Goal: Task Accomplishment & Management: Use online tool/utility

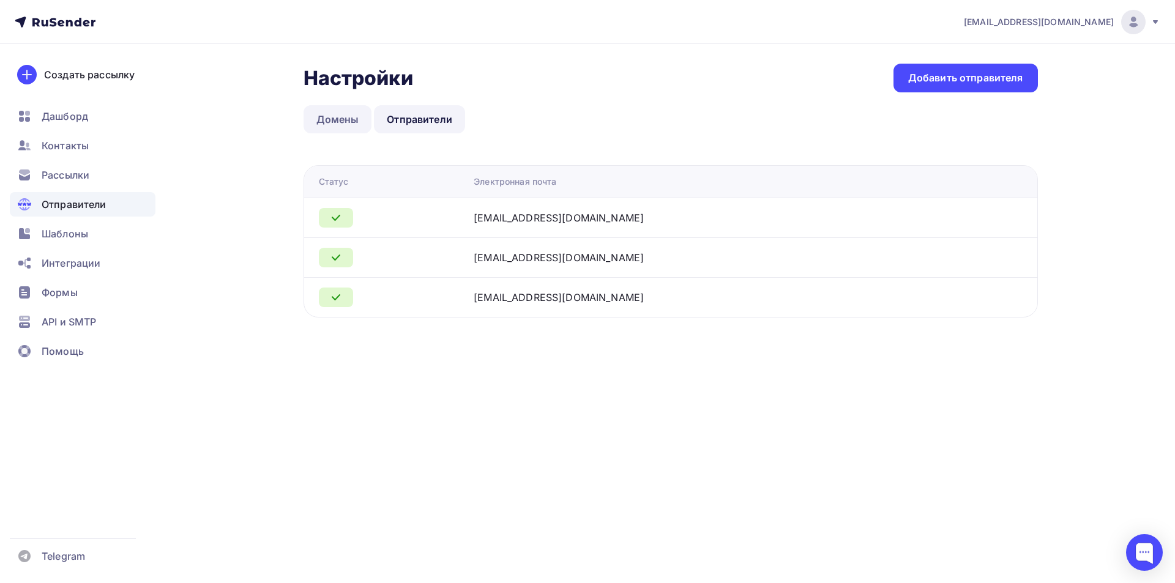
click at [340, 117] on link "Домены" at bounding box center [337, 119] width 69 height 28
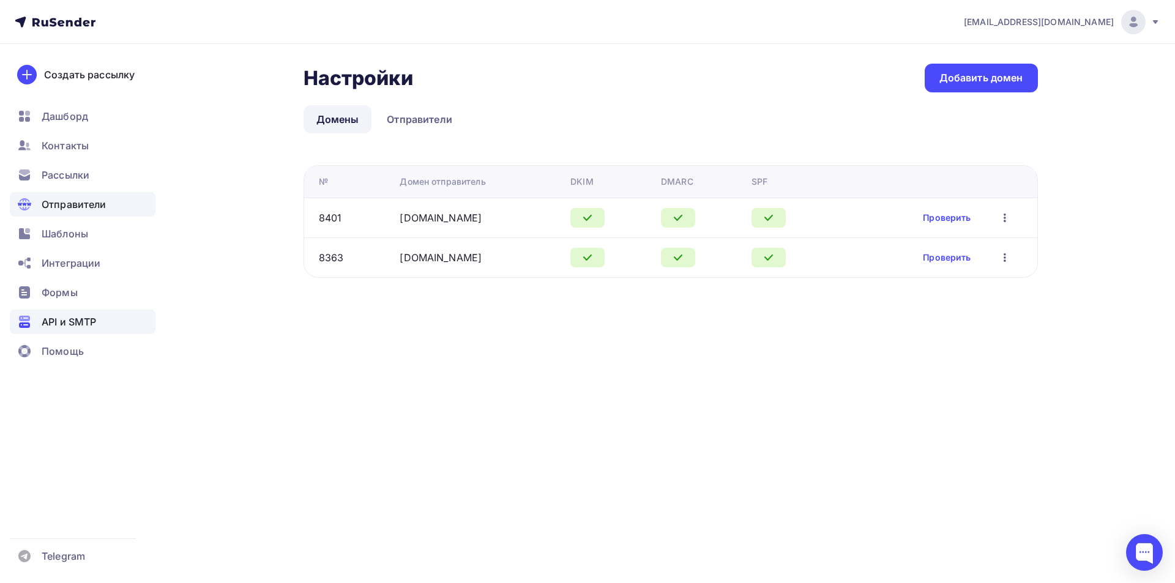
click at [53, 313] on div "API и SMTP" at bounding box center [83, 322] width 146 height 24
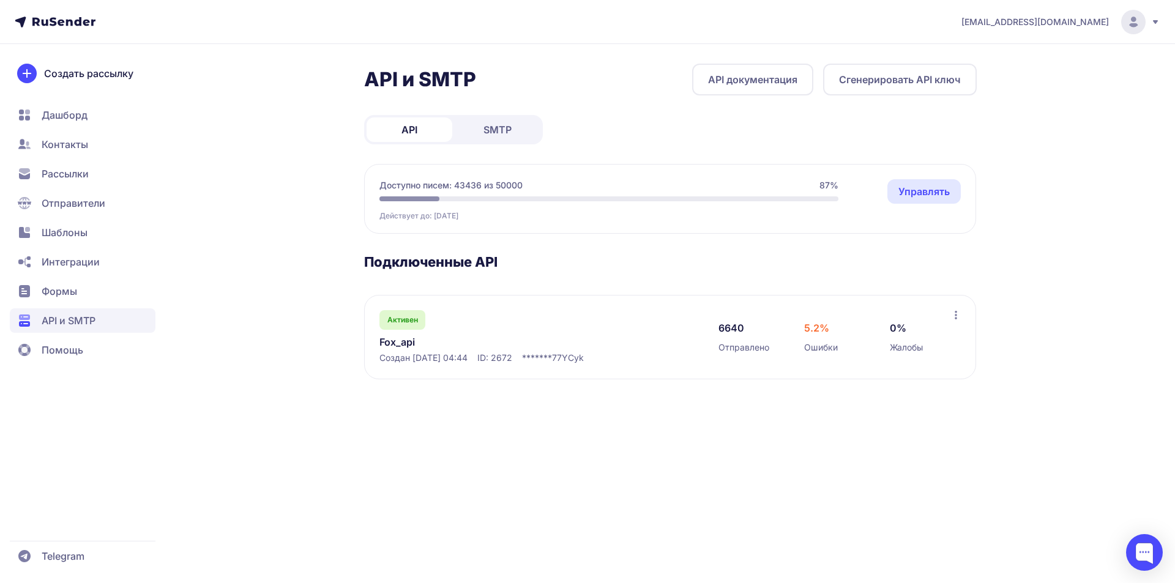
click at [414, 130] on span "API" at bounding box center [409, 129] width 16 height 15
click at [887, 84] on button "Сгенерировать API ключ" at bounding box center [900, 80] width 154 height 32
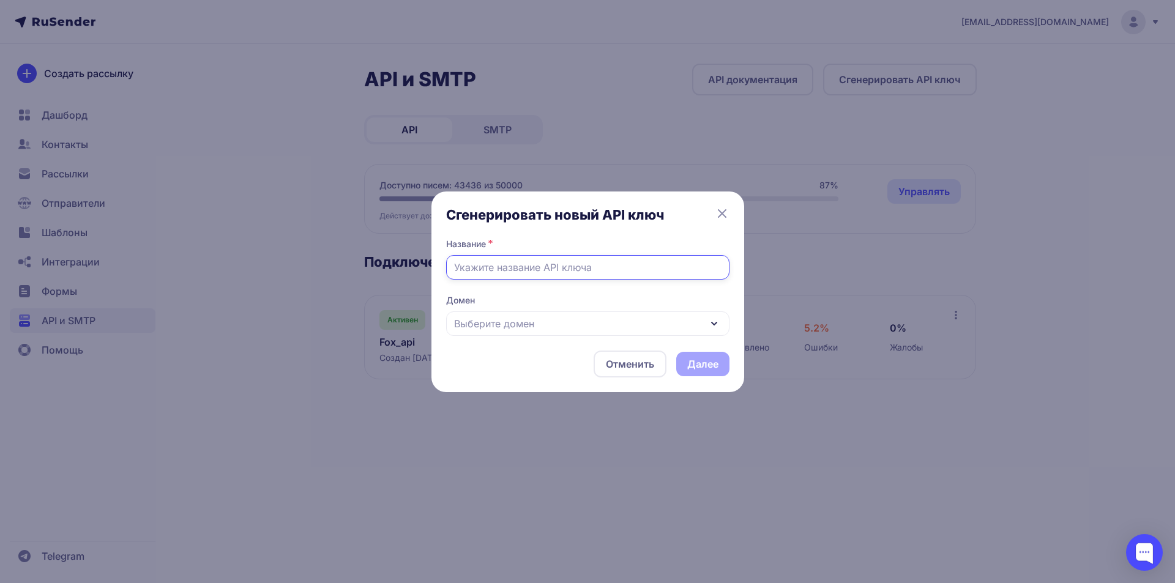
click at [535, 261] on input "text" at bounding box center [587, 267] width 283 height 24
type input "Ь"
click at [513, 269] on input "Masterskaya_api" at bounding box center [587, 267] width 283 height 24
type input "MasterskayaTalantov_api"
click at [553, 317] on div "Выберите домен" at bounding box center [587, 323] width 283 height 24
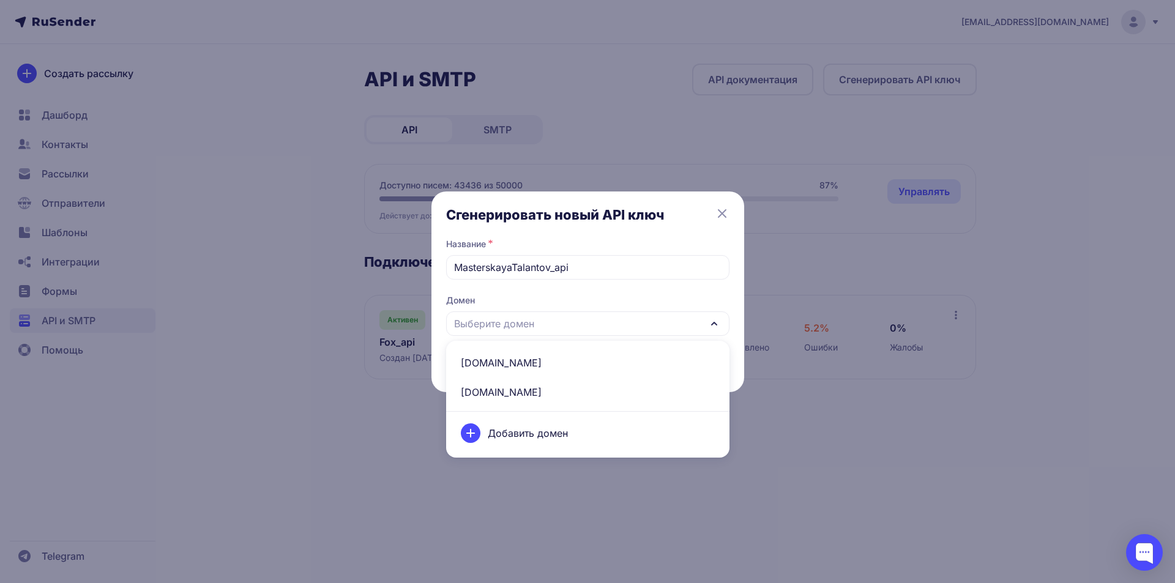
click at [530, 364] on span "masterskaya-talantov.ru" at bounding box center [587, 362] width 269 height 29
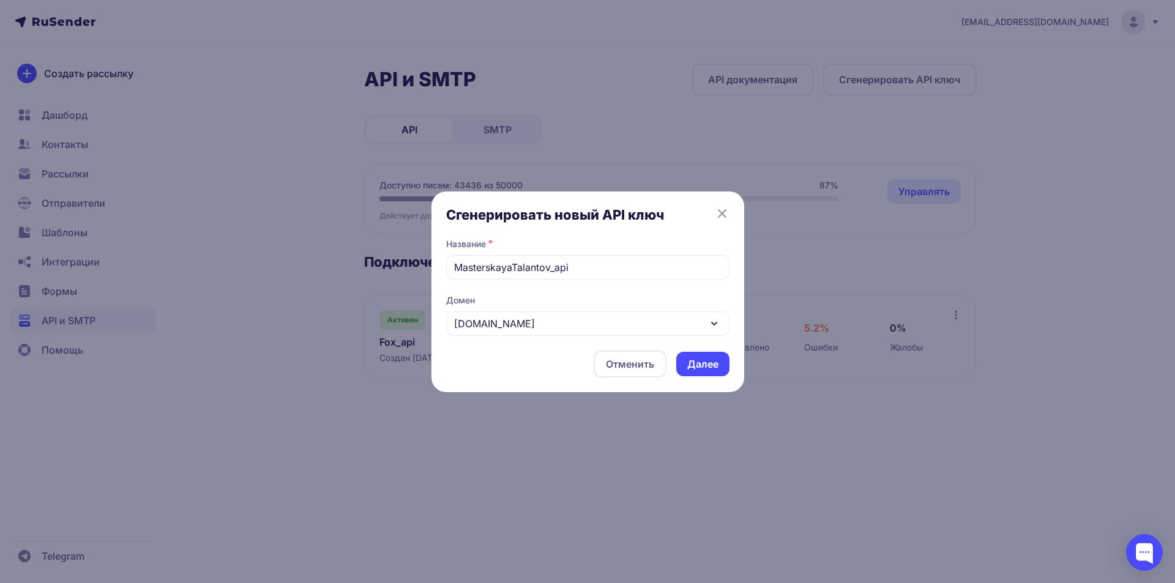
click at [698, 370] on button "Далее" at bounding box center [702, 364] width 53 height 24
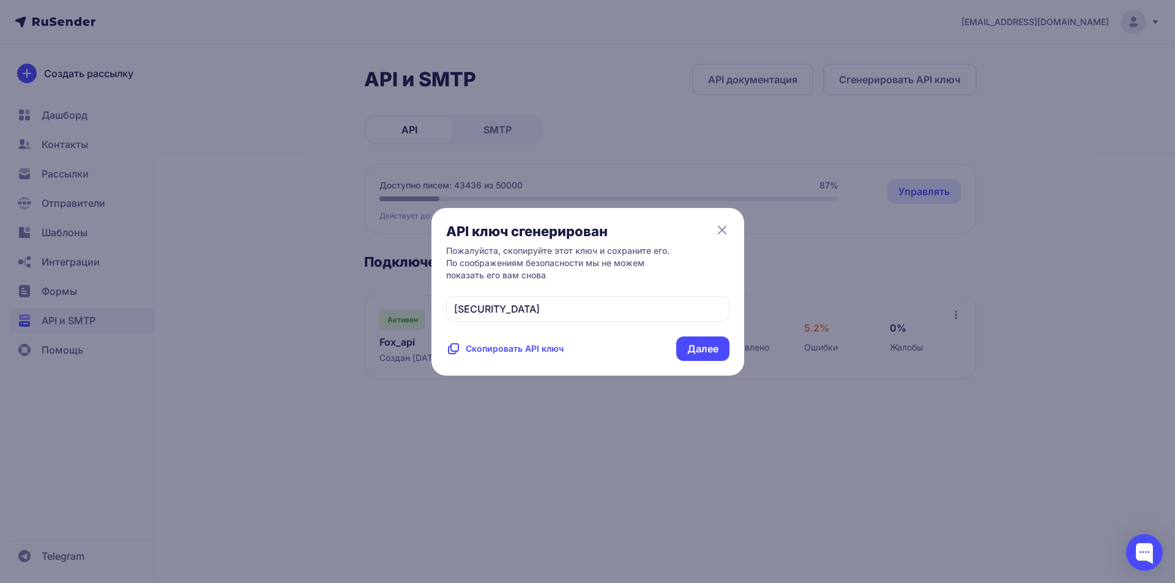
click at [538, 355] on span "Скопировать API ключ" at bounding box center [515, 349] width 98 height 12
click at [703, 361] on button "Далее" at bounding box center [702, 349] width 53 height 24
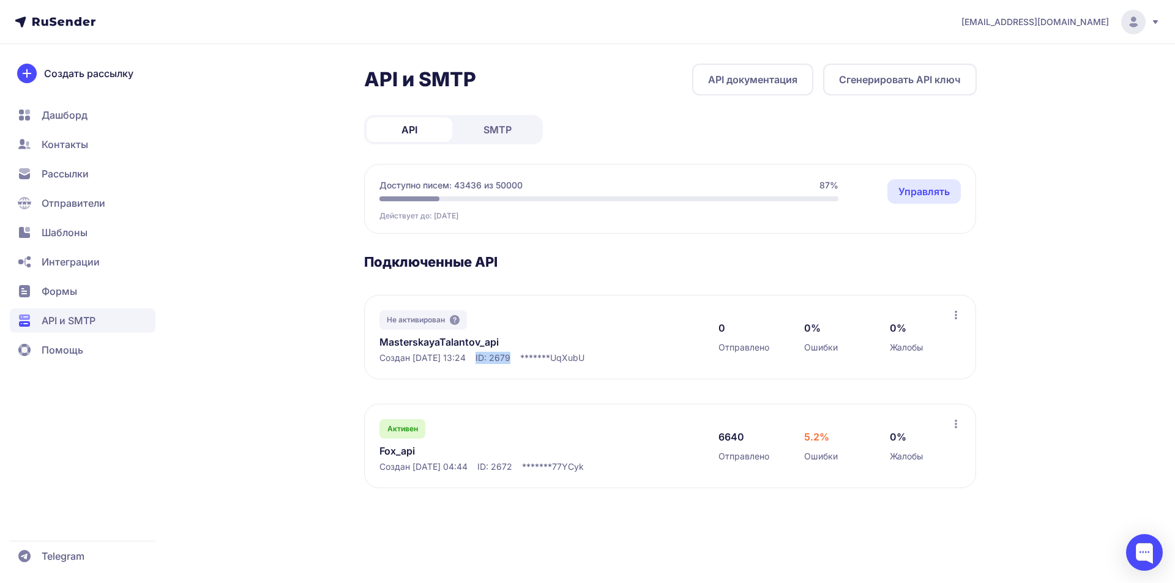
drag, startPoint x: 493, startPoint y: 357, endPoint x: 526, endPoint y: 354, distance: 33.2
click at [510, 354] on span "ID: 2679" at bounding box center [492, 358] width 35 height 12
copy span "ID: 2679"
click at [1137, 541] on div at bounding box center [1144, 552] width 37 height 37
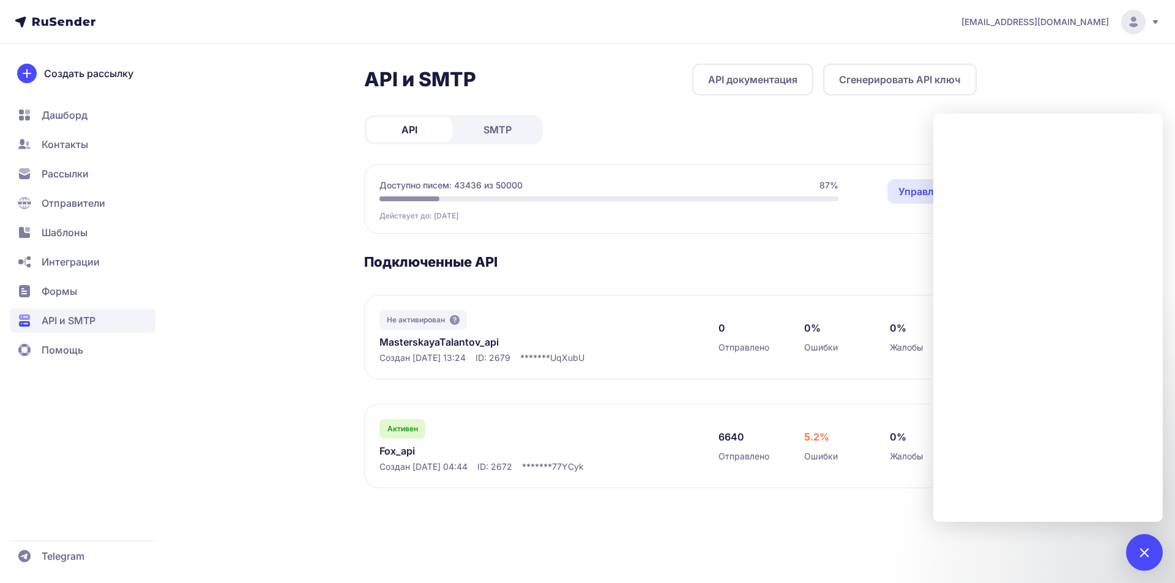
click at [57, 229] on span "Шаблоны" at bounding box center [65, 232] width 46 height 15
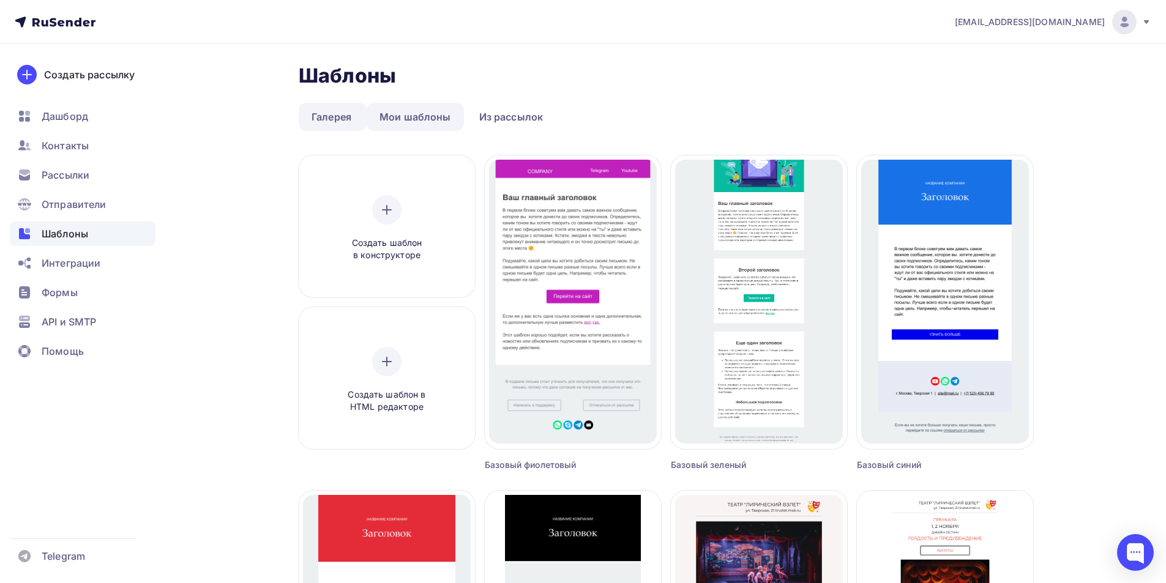
click at [421, 115] on link "Мои шаблоны" at bounding box center [415, 117] width 97 height 28
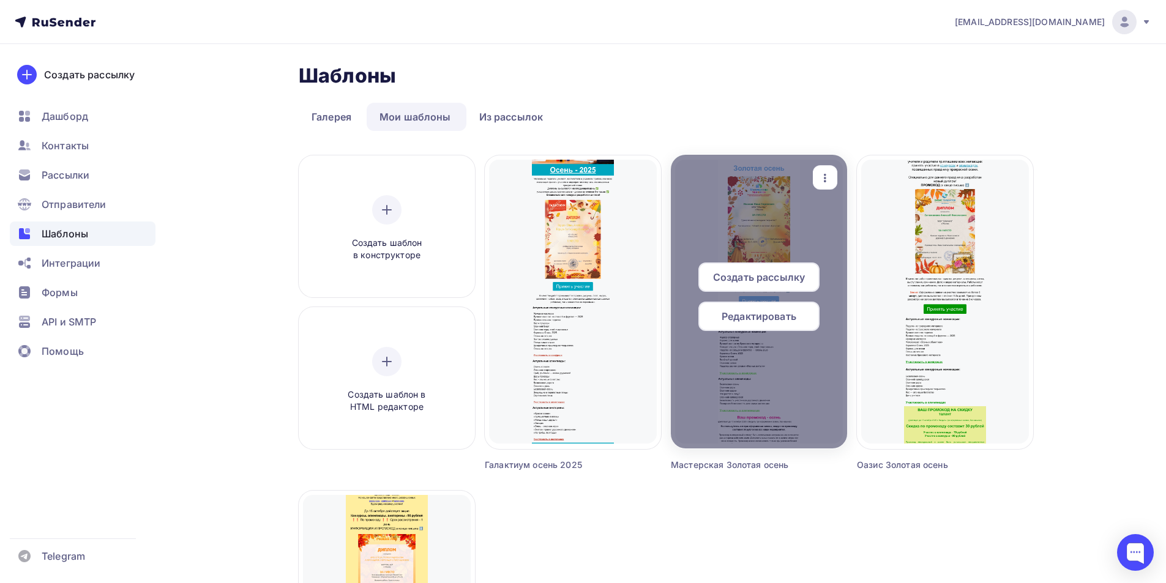
click at [772, 314] on span "Редактировать" at bounding box center [758, 316] width 75 height 15
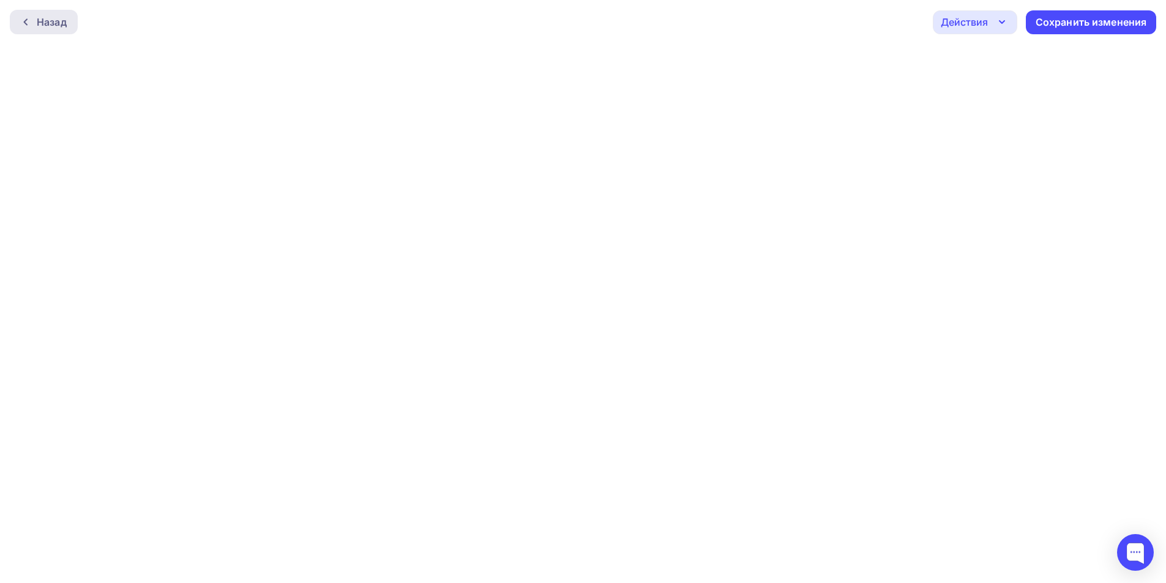
click at [65, 26] on div "Назад" at bounding box center [52, 22] width 30 height 15
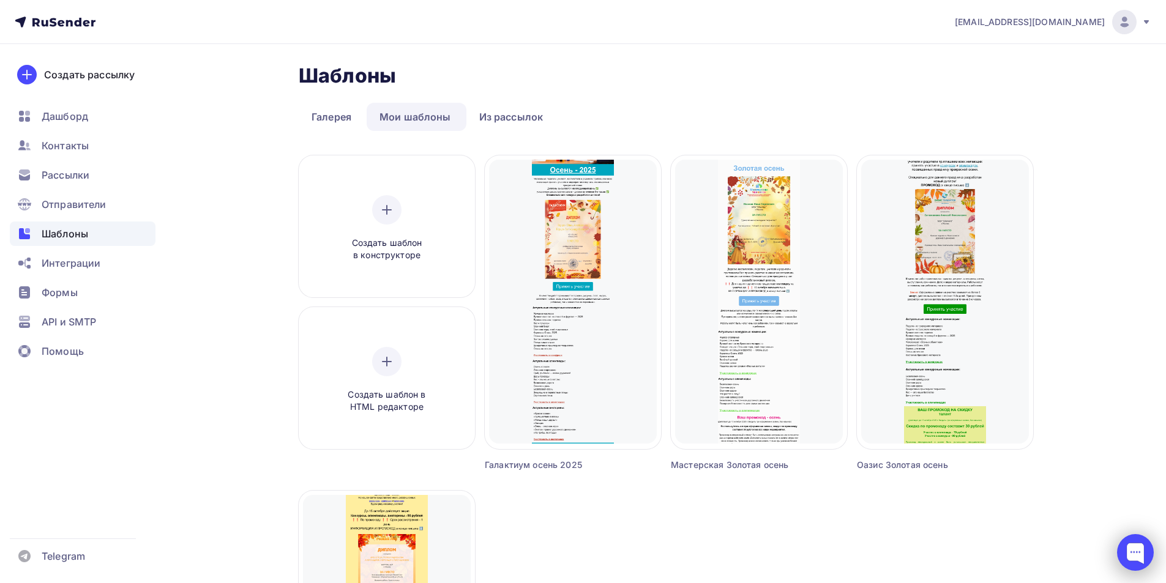
click at [1130, 546] on div at bounding box center [1135, 552] width 37 height 37
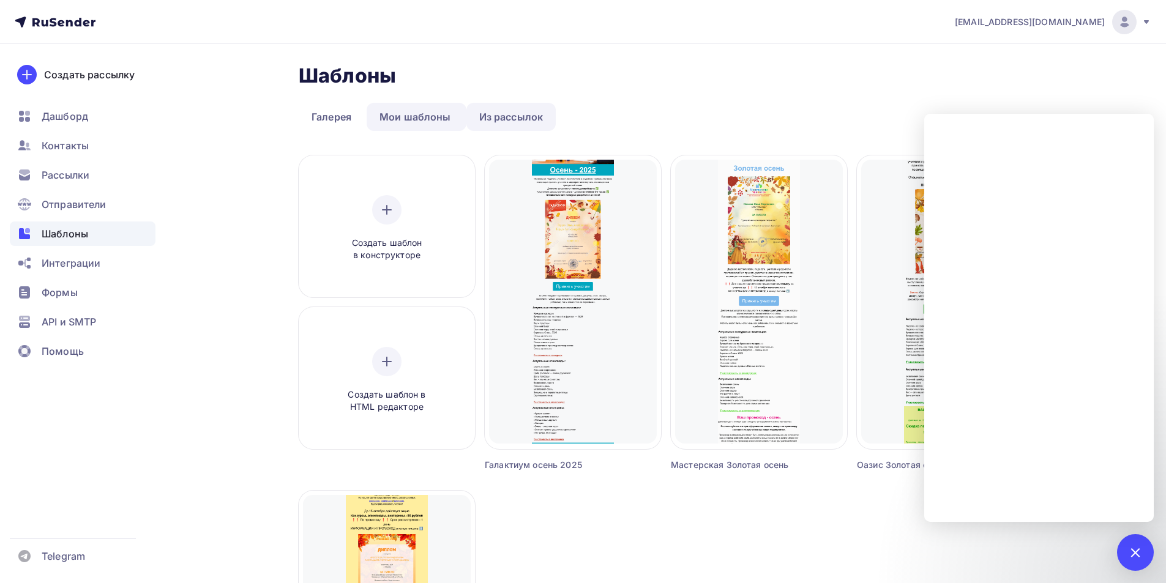
click at [507, 121] on link "Из рассылок" at bounding box center [511, 117] width 90 height 28
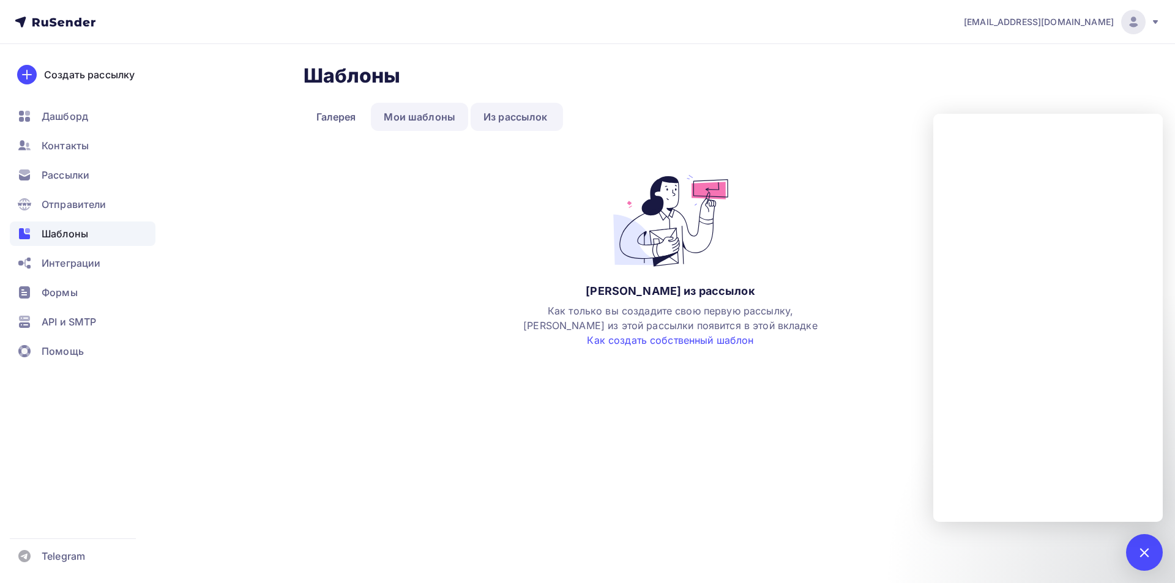
click at [426, 115] on link "Мои шаблоны" at bounding box center [419, 117] width 97 height 28
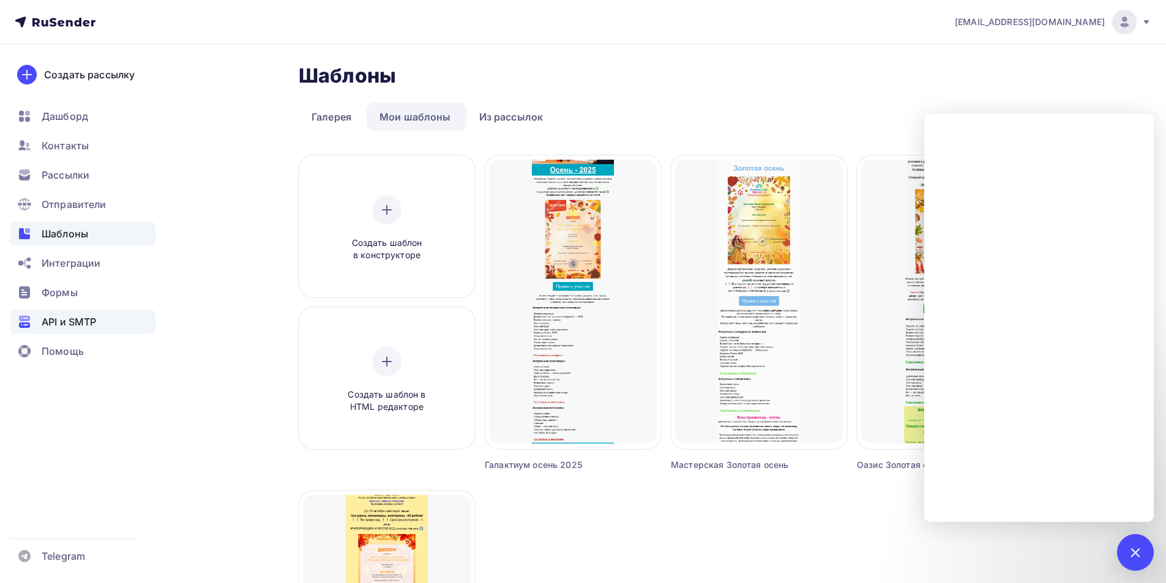
click at [62, 325] on span "API и SMTP" at bounding box center [69, 321] width 54 height 15
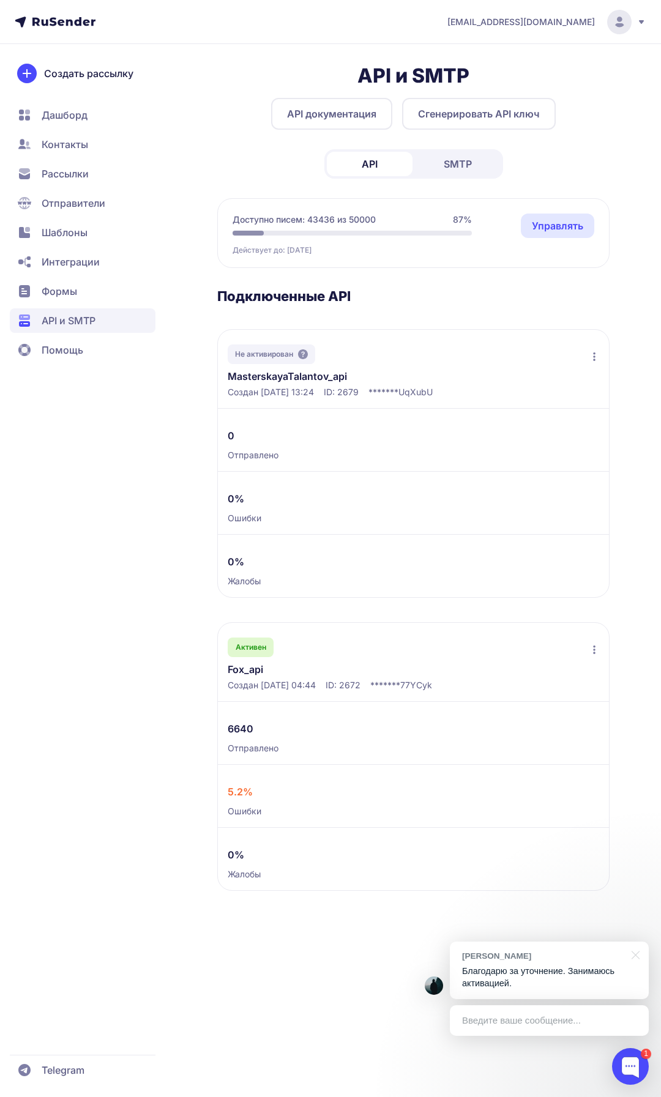
drag, startPoint x: 199, startPoint y: 362, endPoint x: 193, endPoint y: 346, distance: 17.0
click at [199, 362] on div "API и SMTP API документация Сгенерировать API ключ API SMTP Доступно писем: 434…" at bounding box center [330, 492] width 661 height 857
click at [204, 169] on div "API и SMTP API документация Сгенерировать API ключ API SMTP Доступно писем: 434…" at bounding box center [330, 492] width 661 height 857
click at [456, 166] on span "SMTP" at bounding box center [458, 164] width 28 height 15
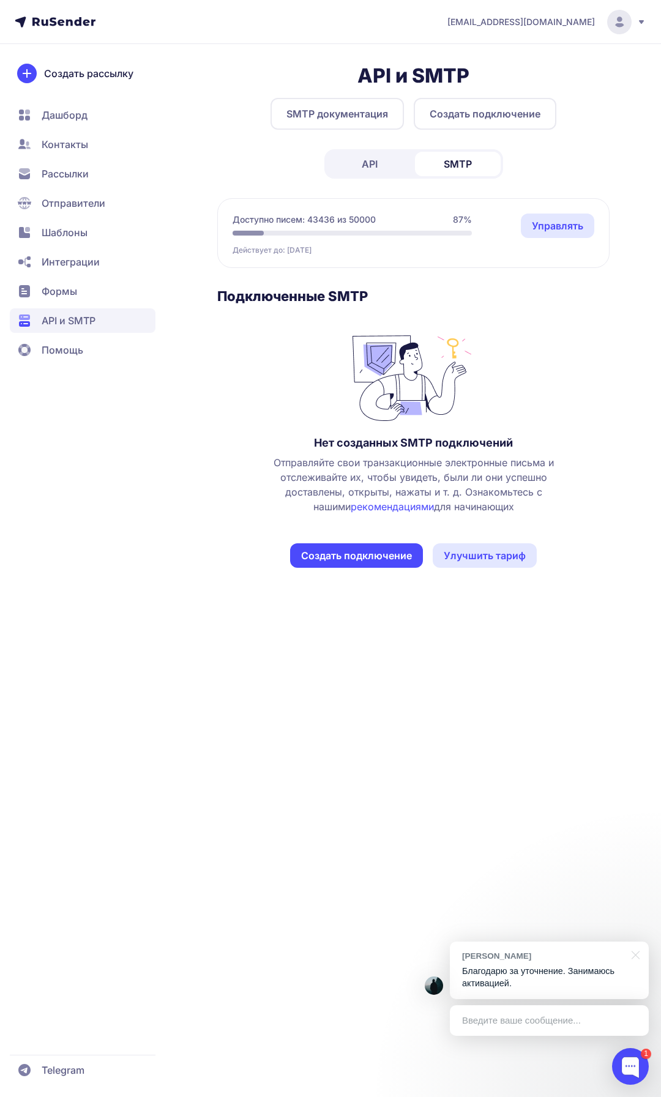
click at [376, 508] on link "рекомендациями" at bounding box center [392, 507] width 83 height 12
click at [360, 165] on link "API" at bounding box center [370, 164] width 86 height 24
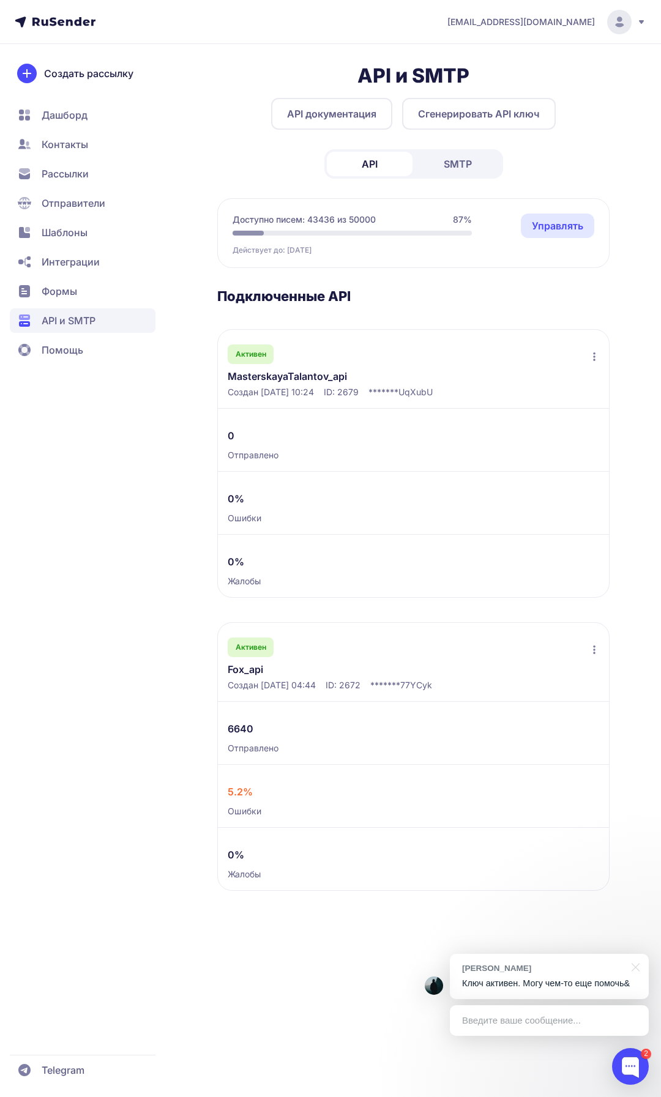
click at [95, 324] on span "API и SMTP" at bounding box center [69, 320] width 54 height 15
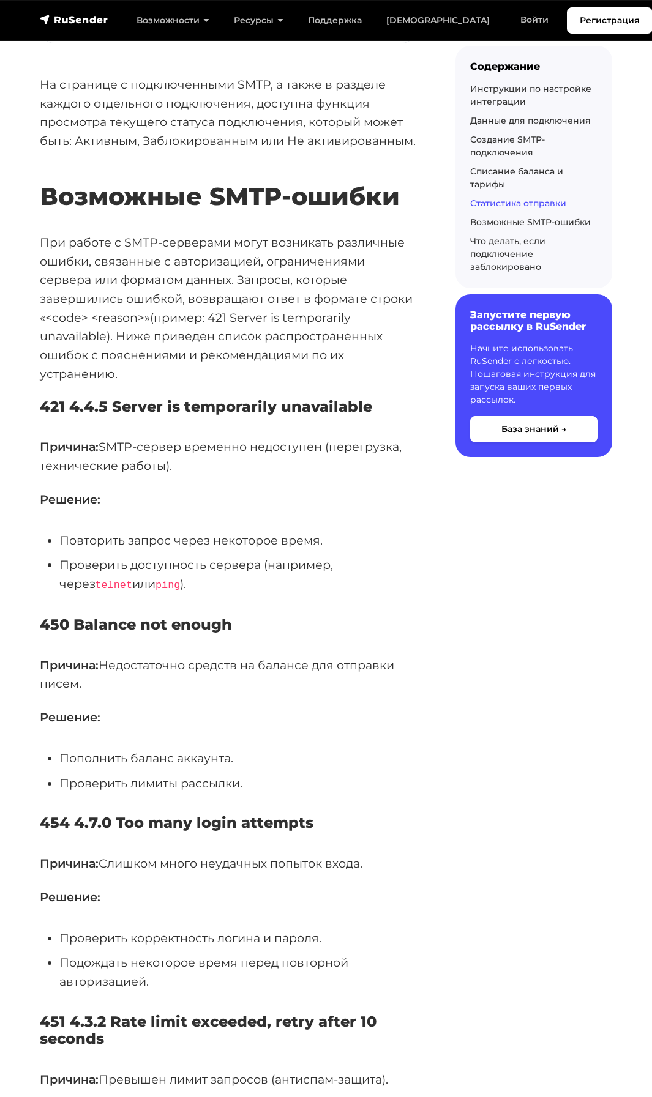
scroll to position [3610, 0]
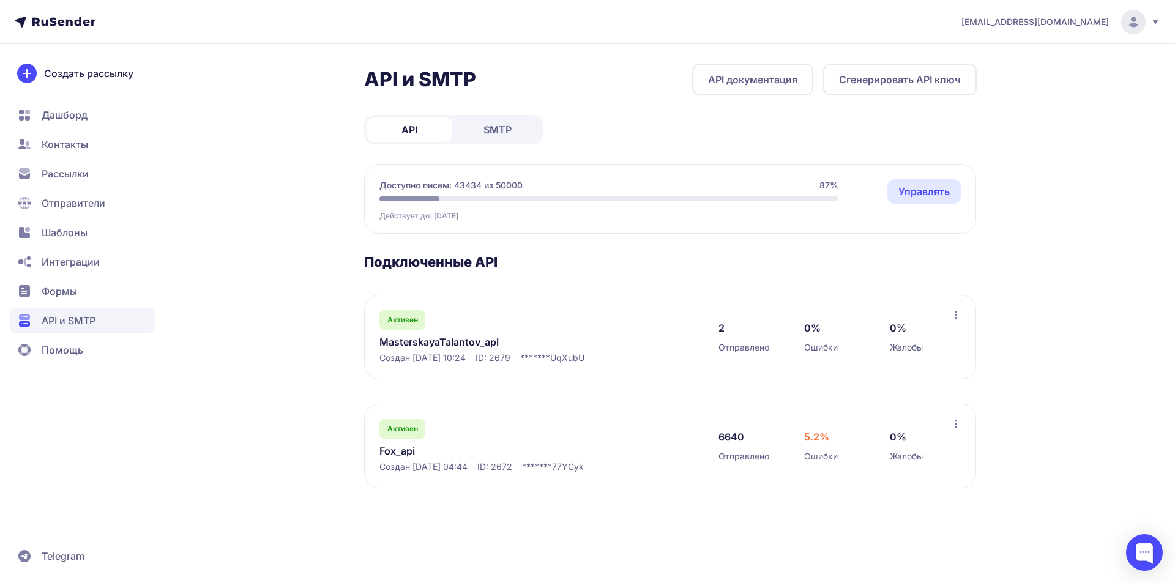
click at [432, 340] on link "MasterskayaTalantov_api" at bounding box center [504, 342] width 251 height 15
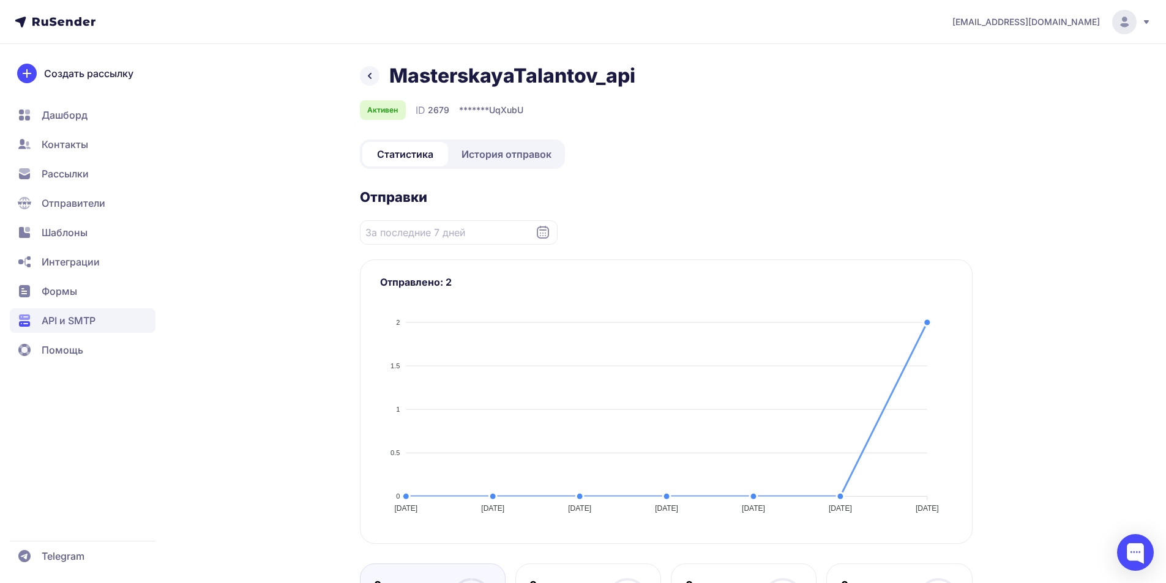
click at [499, 162] on link "История отправок" at bounding box center [506, 154] width 112 height 24
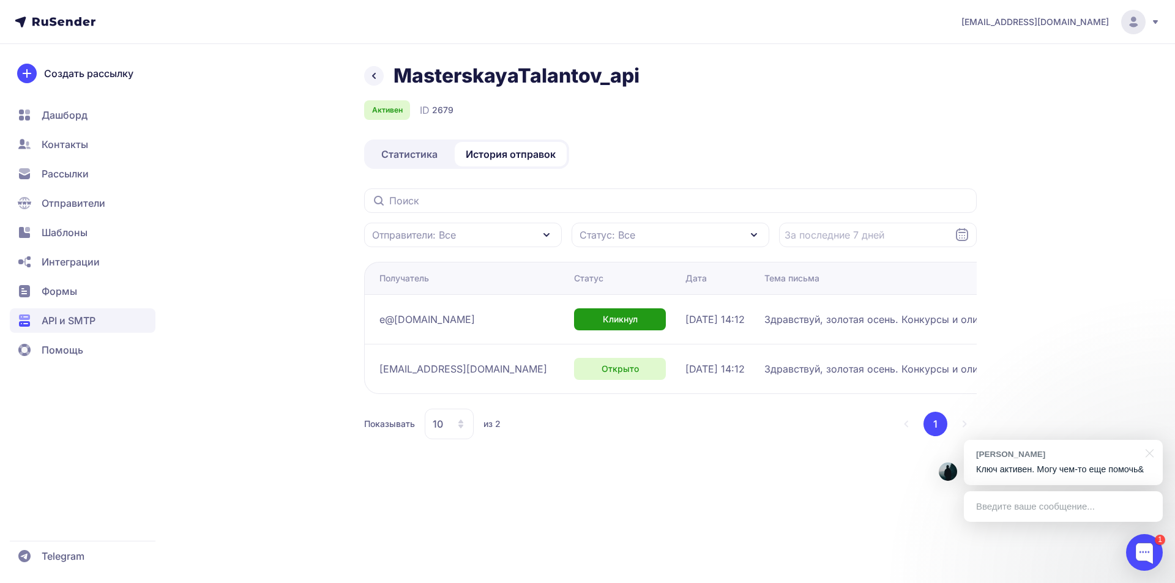
click at [77, 316] on span "API и SMTP" at bounding box center [69, 320] width 54 height 15
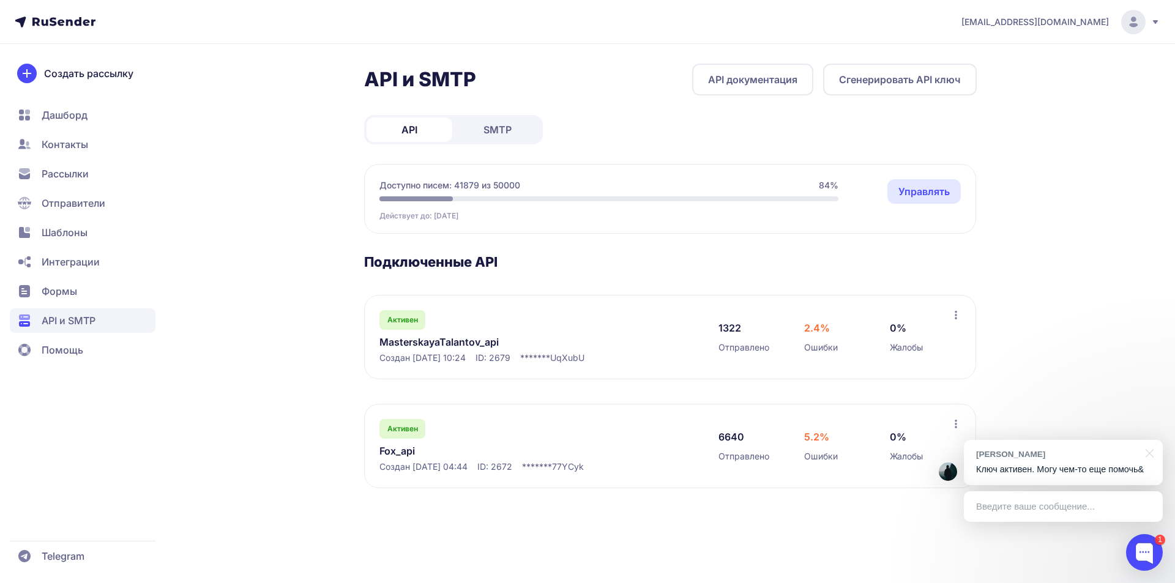
click at [386, 339] on link "MasterskayaTalantov_api" at bounding box center [504, 342] width 251 height 15
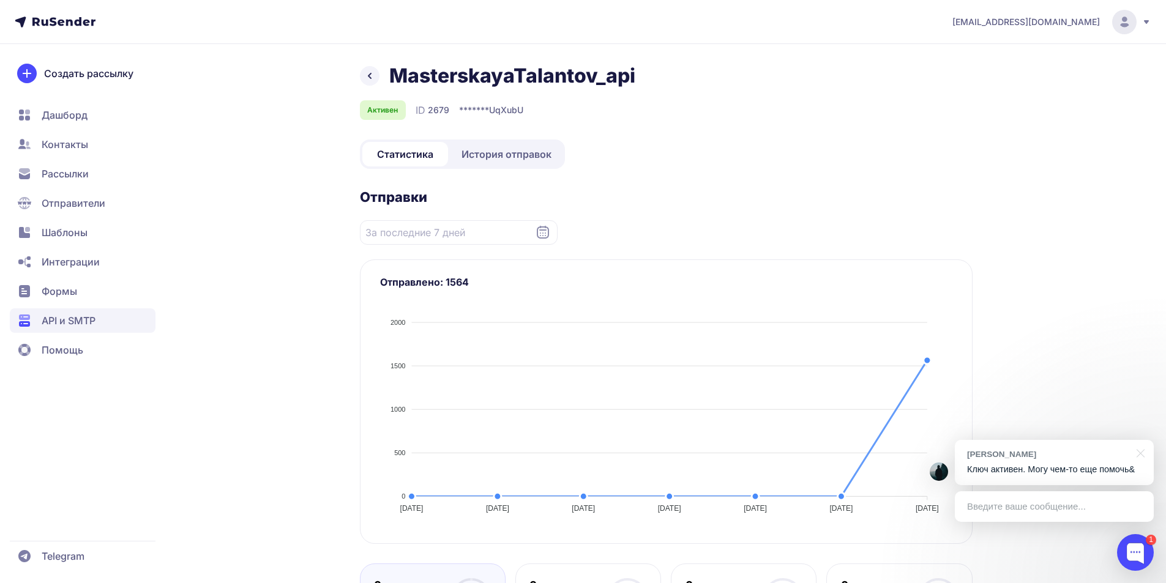
click at [368, 73] on icon at bounding box center [369, 76] width 15 height 15
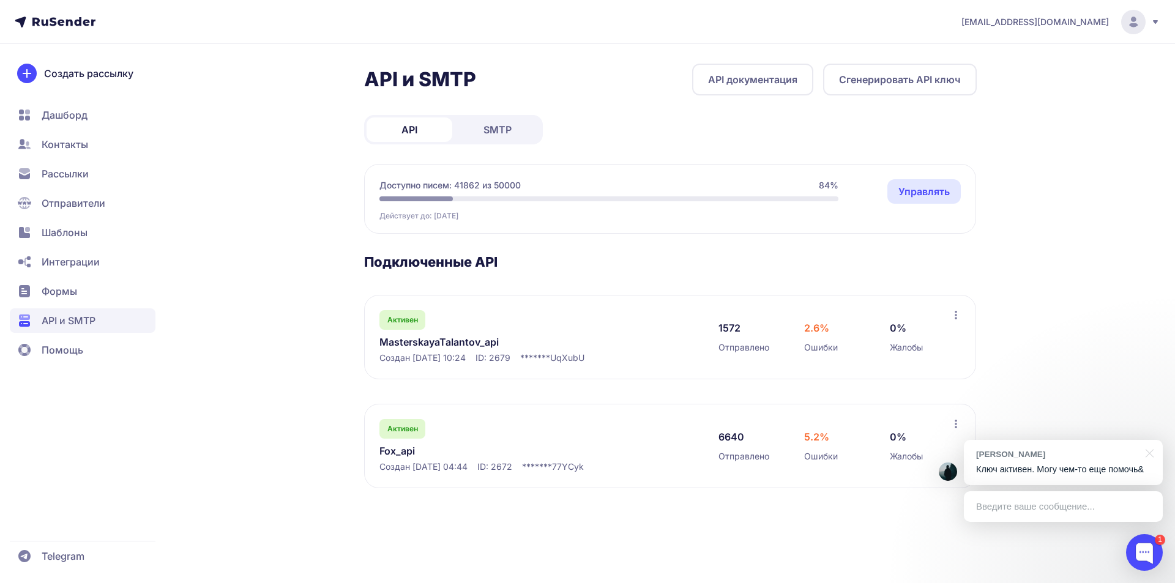
click at [459, 340] on link "MasterskayaTalantov_api" at bounding box center [504, 342] width 251 height 15
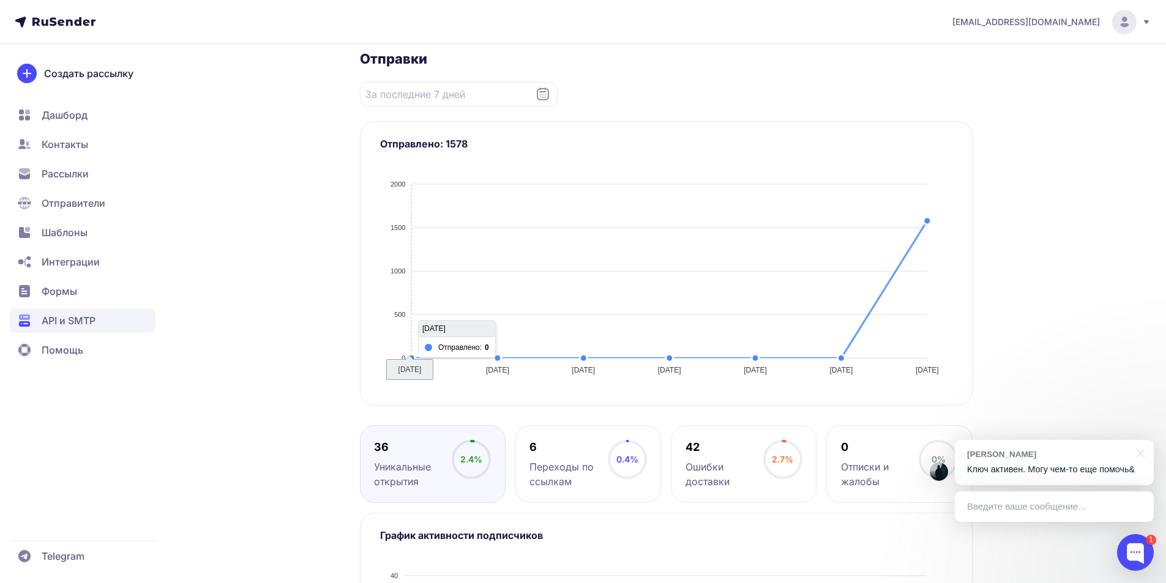
scroll to position [61, 0]
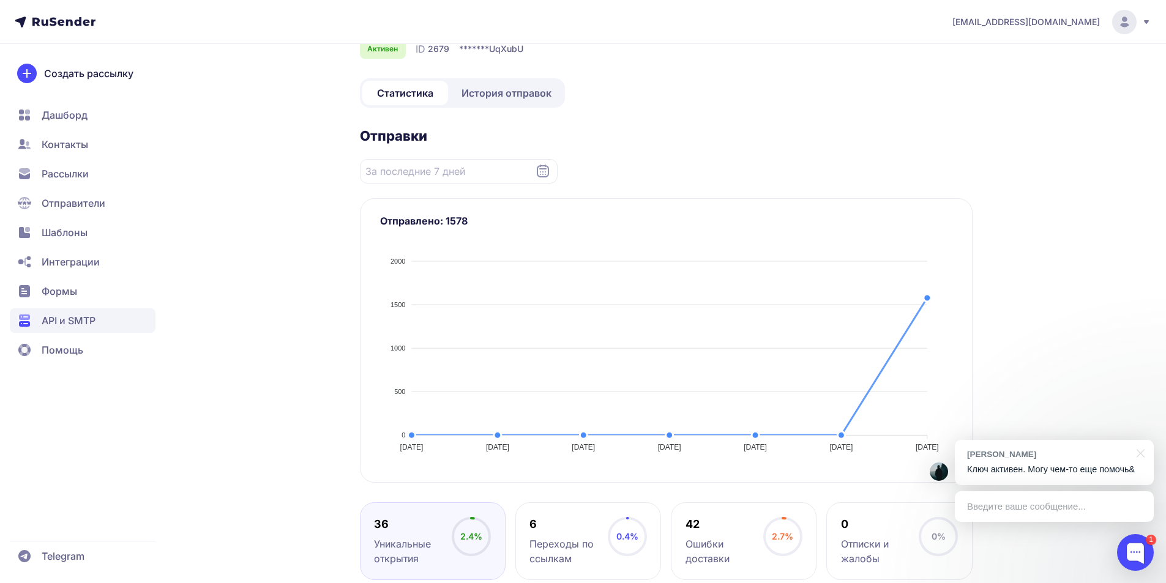
click at [497, 95] on span "История отправок" at bounding box center [506, 93] width 90 height 15
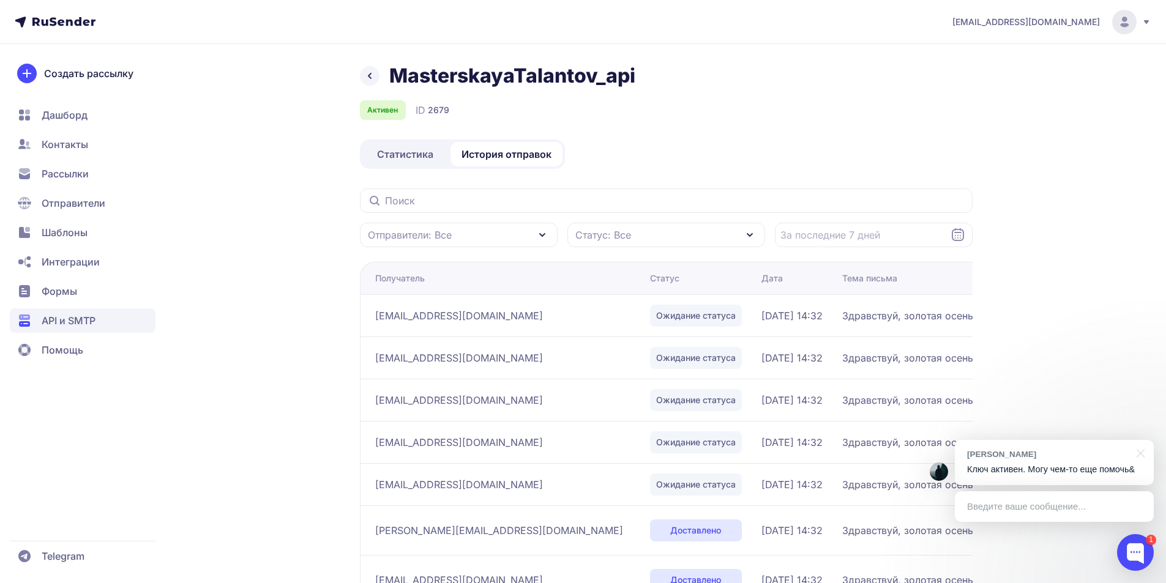
click at [610, 238] on span "Статус: Все" at bounding box center [603, 235] width 56 height 15
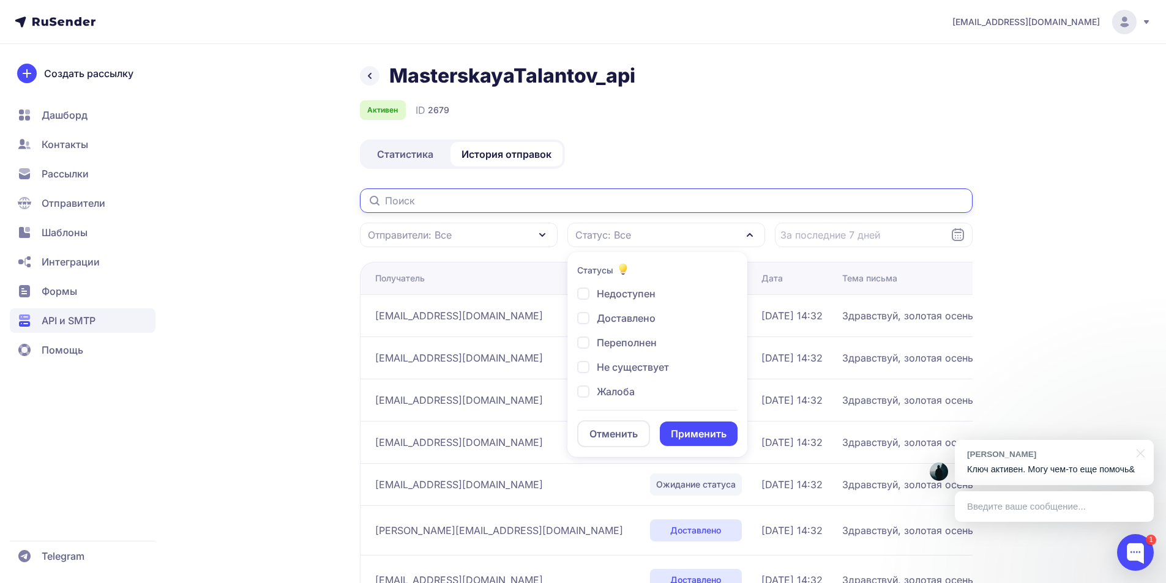
click at [622, 193] on input "text" at bounding box center [666, 200] width 612 height 24
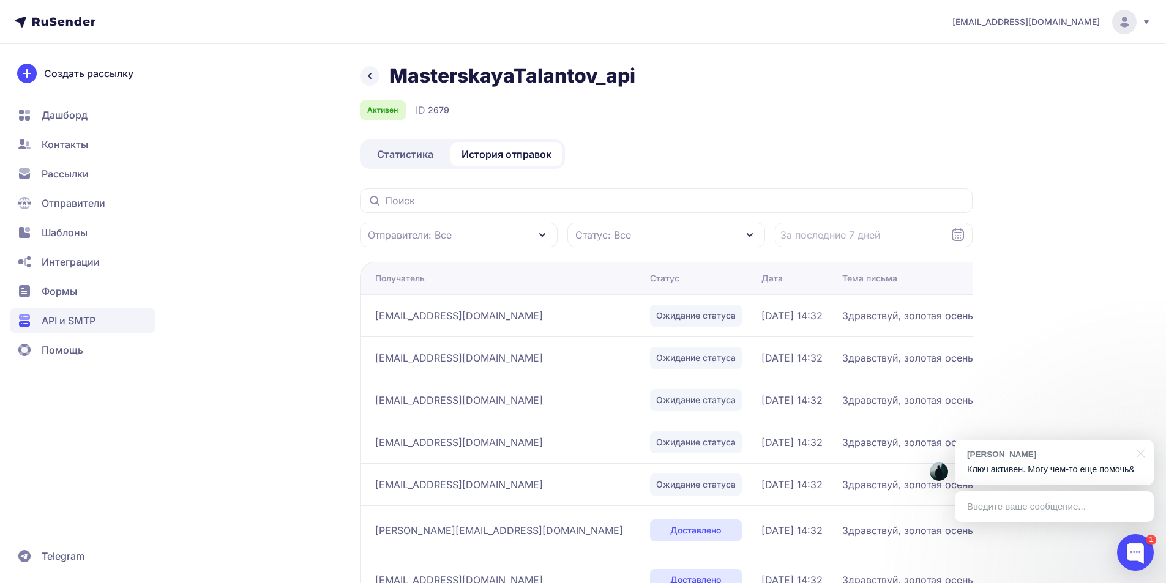
click at [373, 73] on icon at bounding box center [369, 76] width 15 height 15
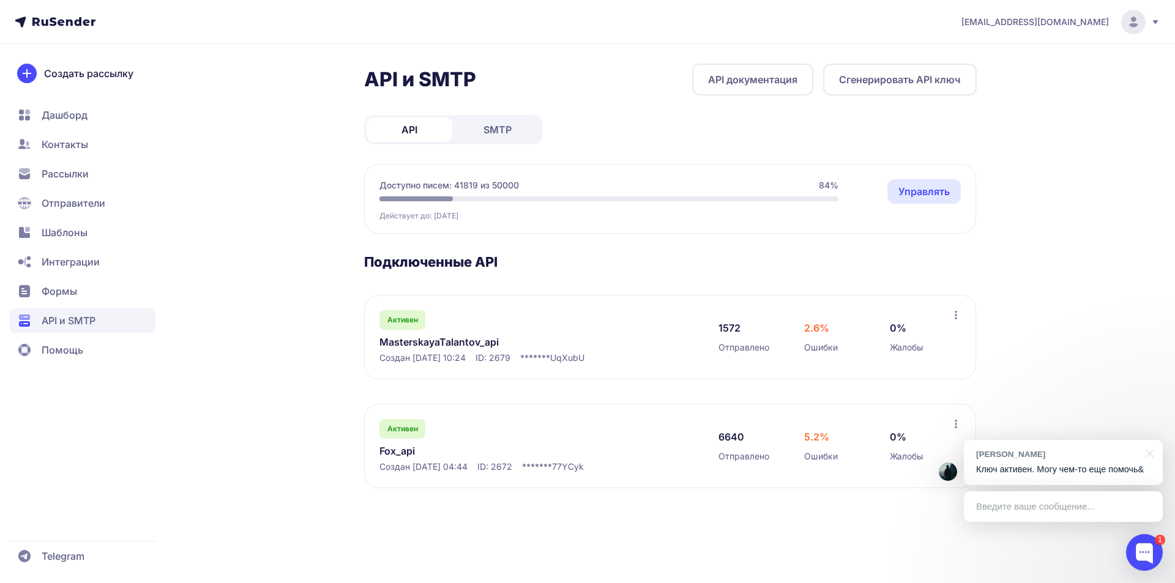
click at [409, 451] on link "Fox_api" at bounding box center [504, 451] width 251 height 15
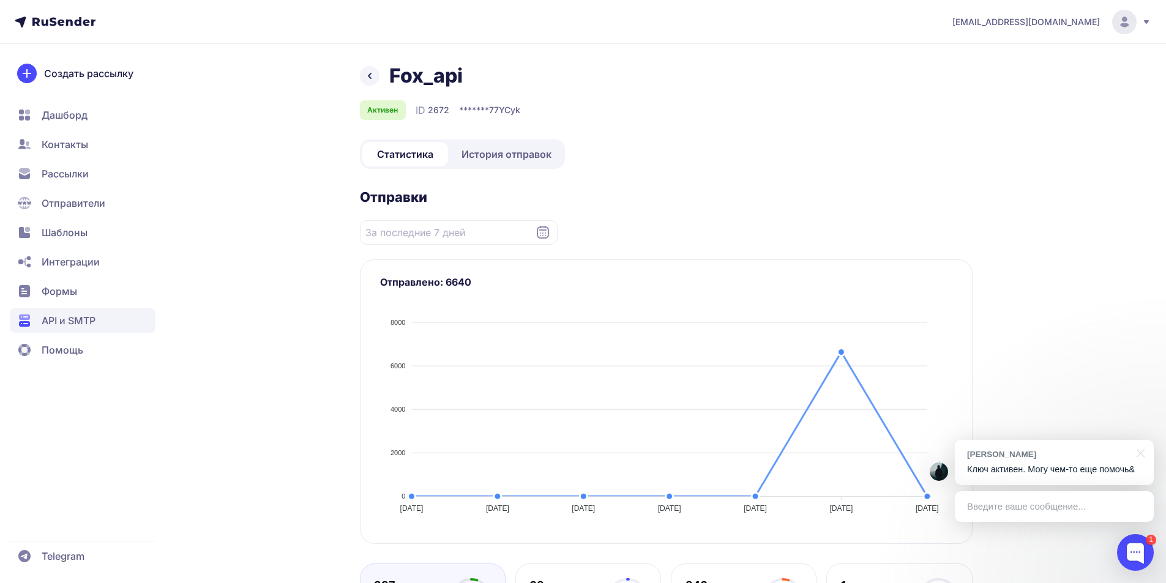
click at [507, 148] on span "История отправок" at bounding box center [506, 154] width 90 height 15
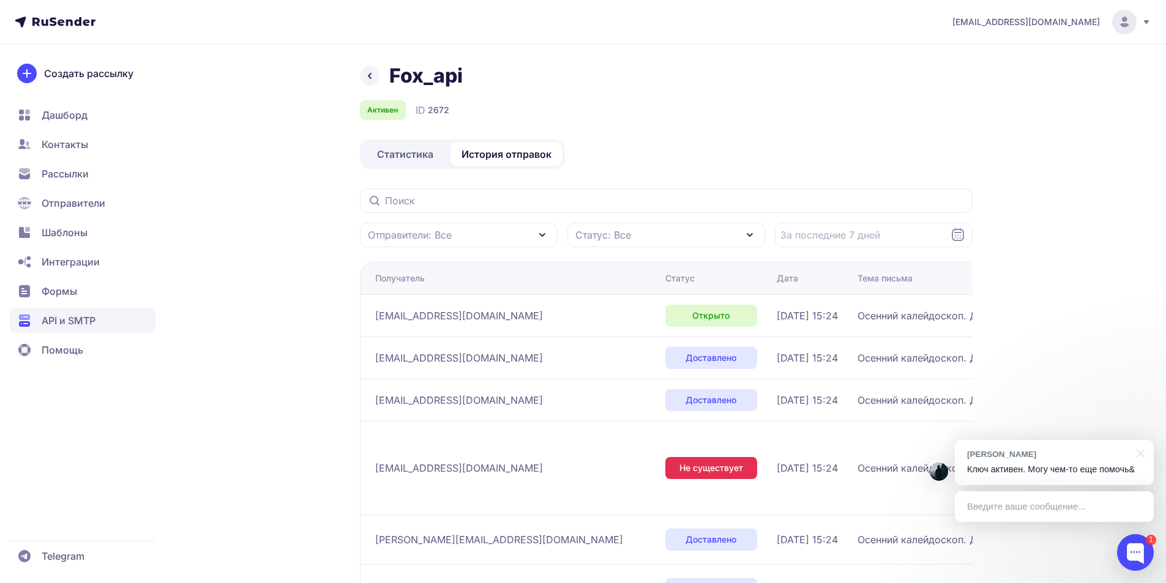
click at [639, 236] on div "Статус: Все" at bounding box center [666, 235] width 198 height 24
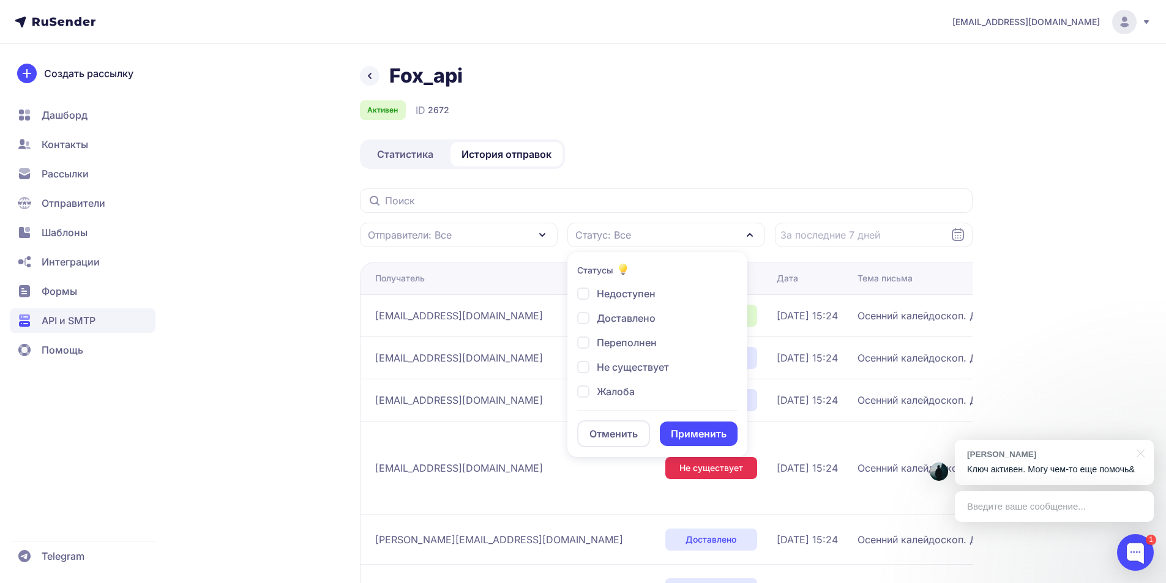
click at [608, 389] on span "Жалоба" at bounding box center [616, 391] width 38 height 15
checkbox input "true"
click at [694, 430] on button "Применить" at bounding box center [699, 434] width 78 height 24
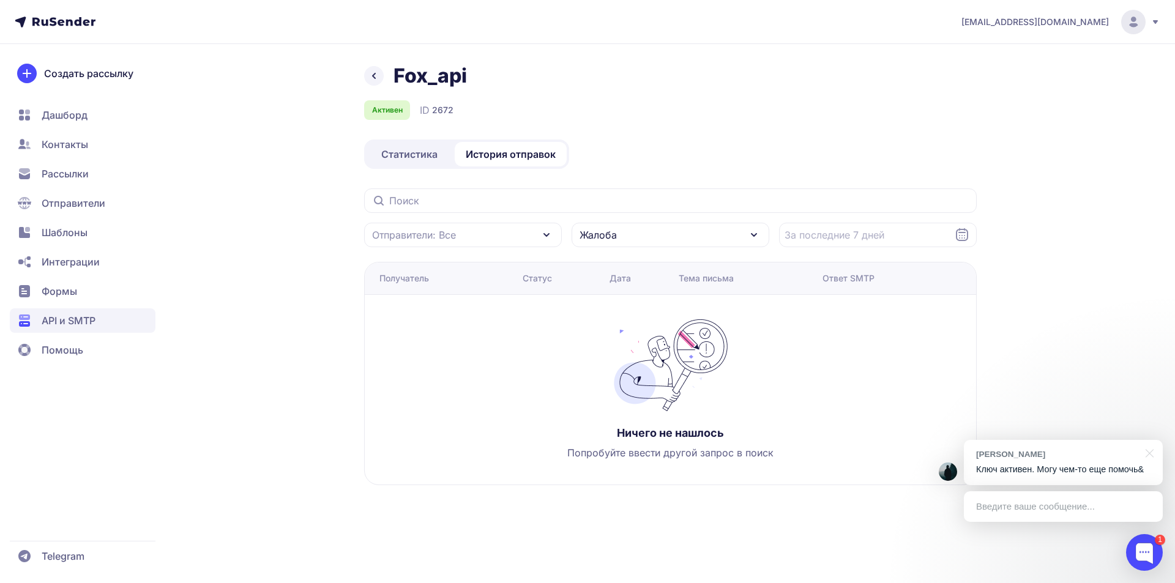
click at [374, 79] on icon at bounding box center [374, 76] width 15 height 15
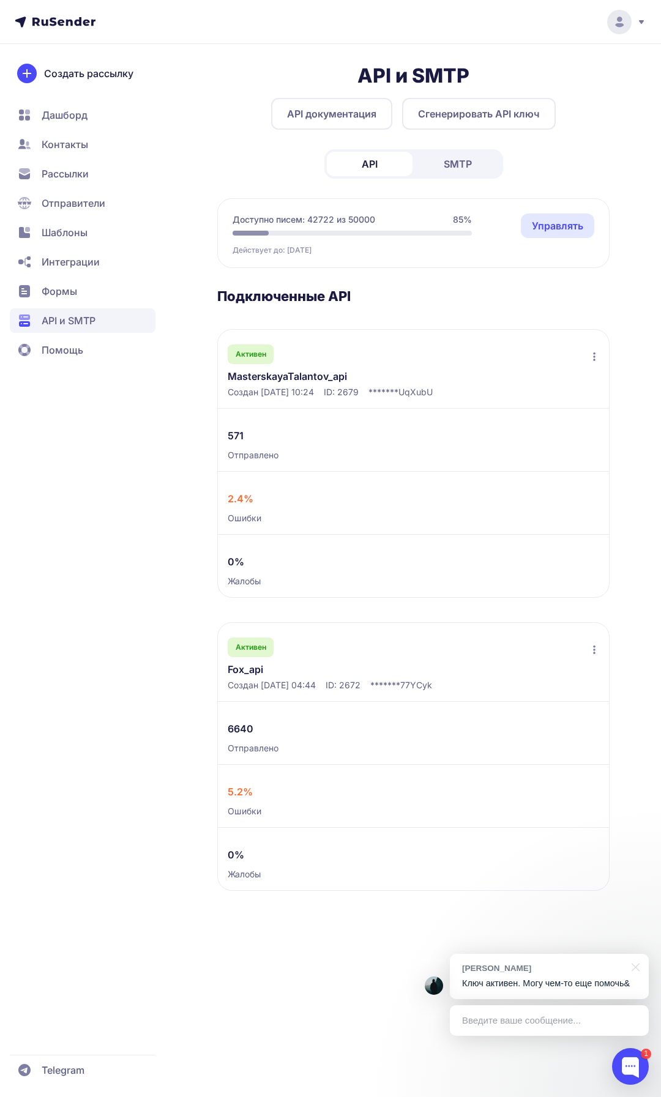
click at [493, 981] on p "Ключ активен. Могу чем-то еще помочь&" at bounding box center [549, 983] width 174 height 13
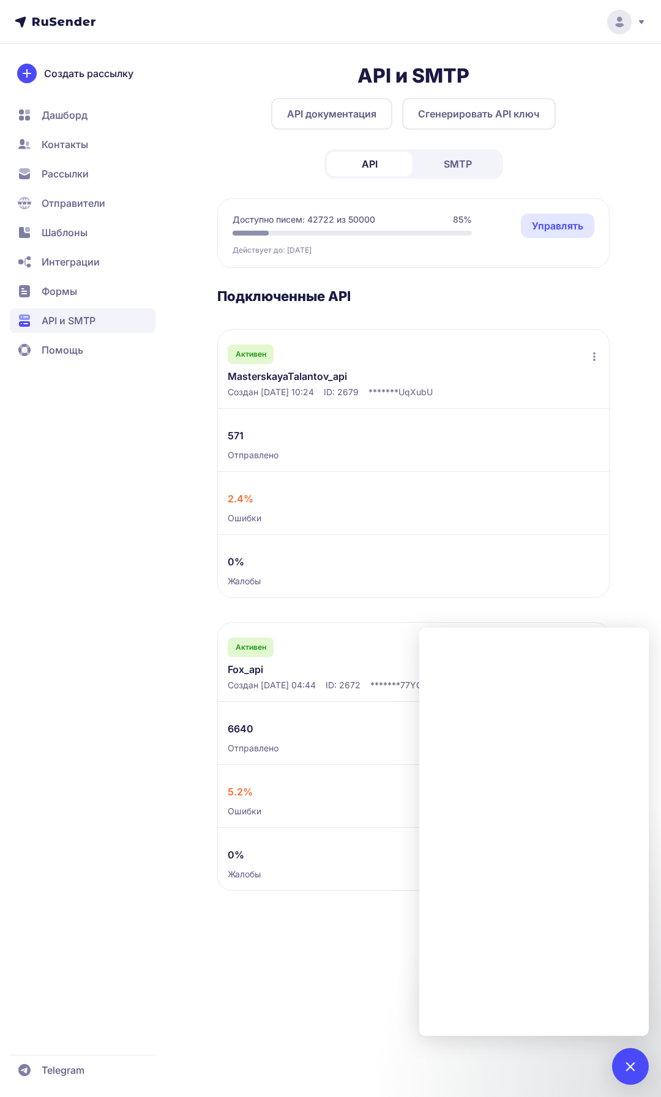
click at [324, 105] on link "API документация" at bounding box center [331, 114] width 121 height 32
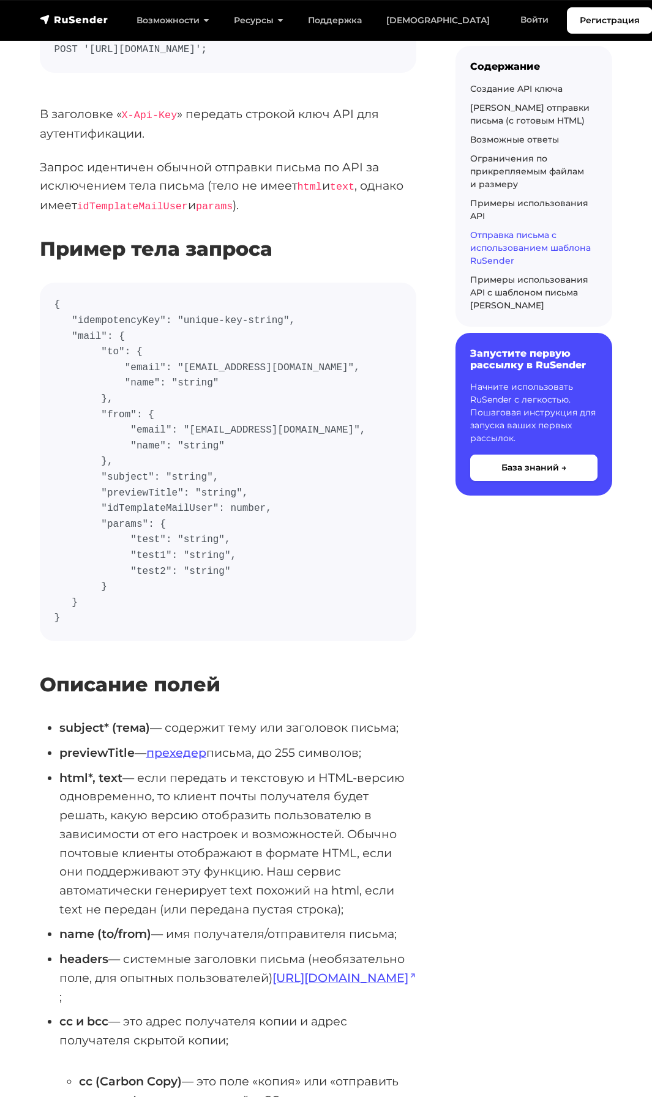
scroll to position [6975, 0]
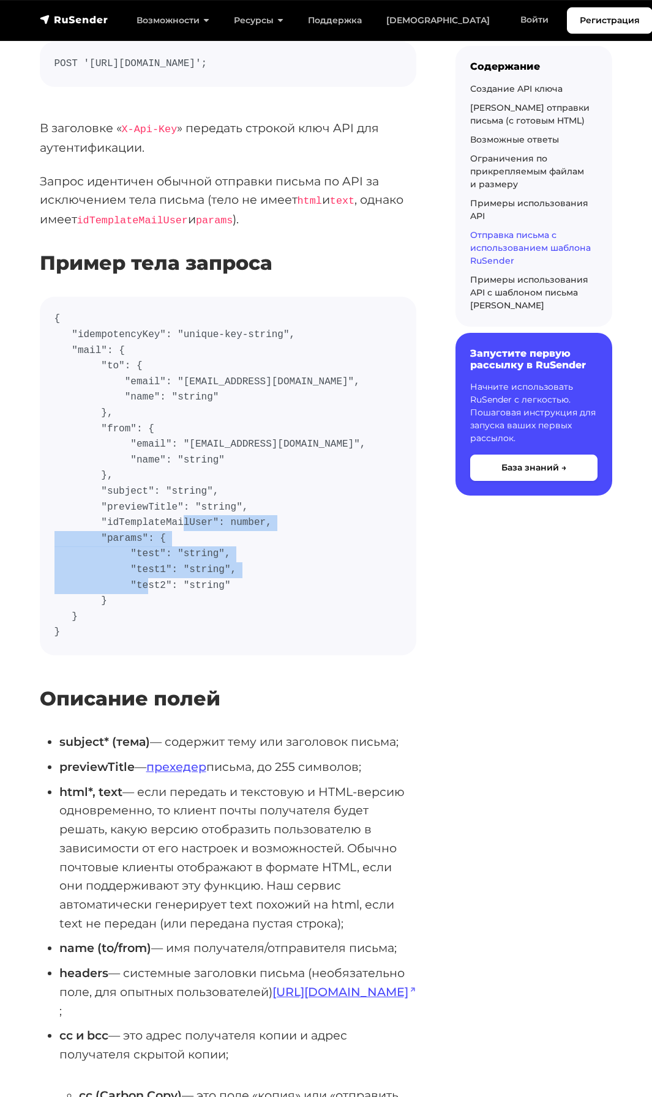
drag, startPoint x: 97, startPoint y: 562, endPoint x: 118, endPoint y: 617, distance: 58.9
click at [118, 617] on code "{ "idempotencyKey": "unique-key-string", "mail": { "to": { "email": "user@examp…" at bounding box center [228, 475] width 348 height 329
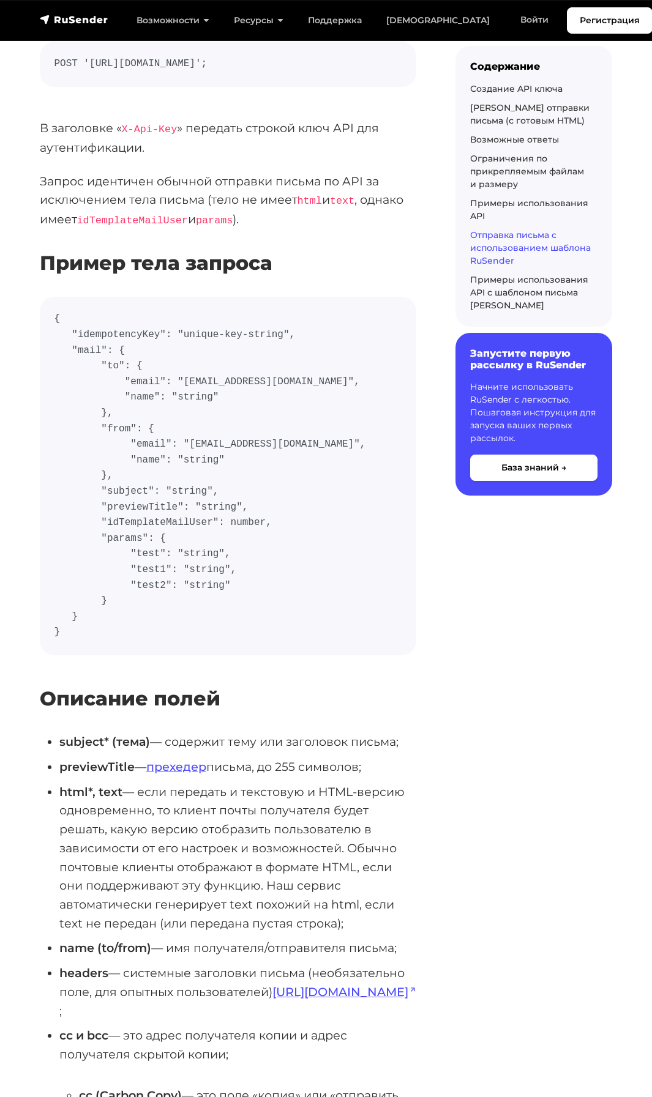
click at [83, 487] on code "{ "idempotencyKey": "unique-key-string", "mail": { "to": { "email": "user@examp…" at bounding box center [228, 475] width 348 height 329
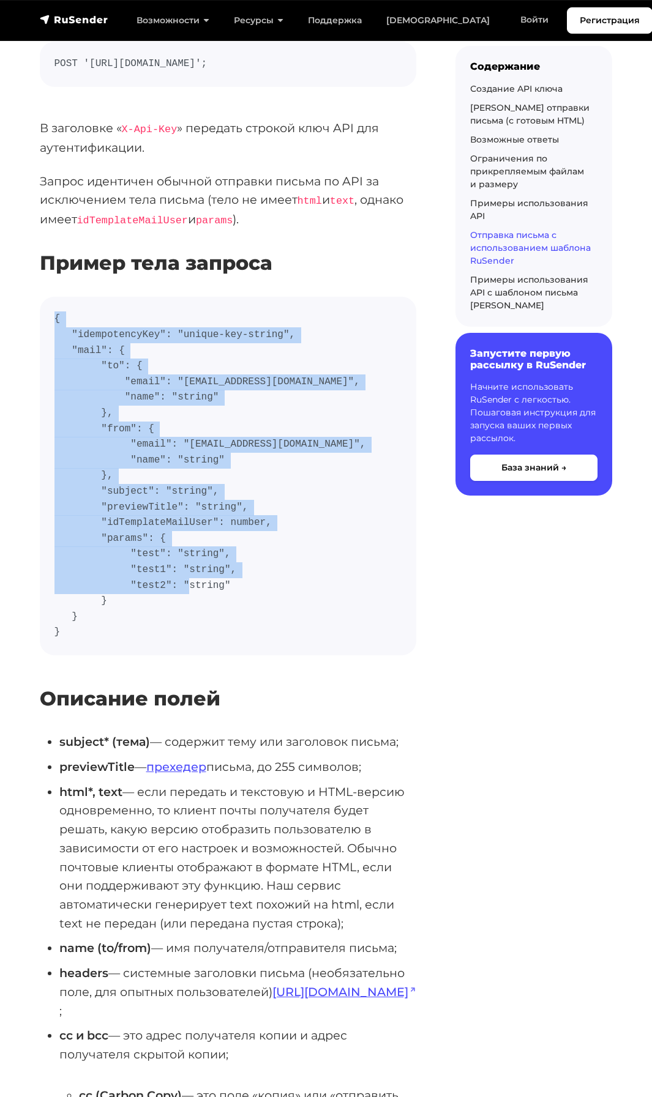
drag, startPoint x: 54, startPoint y: 344, endPoint x: 75, endPoint y: 653, distance: 309.6
click at [75, 640] on code "{ "idempotencyKey": "unique-key-string", "mail": { "to": { "email": "user@examp…" at bounding box center [228, 475] width 348 height 329
copy code "{ "idempotencyKey": "unique-key-string", "mail": { "to": { "email": "user@examp…"
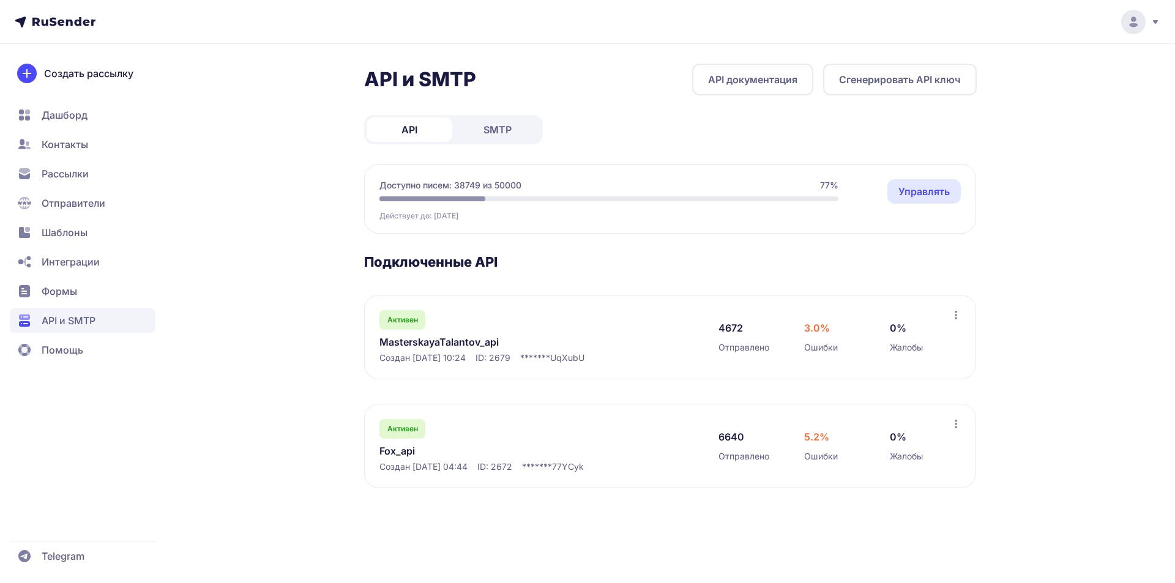
click at [412, 342] on link "MasterskayaTalantov_api" at bounding box center [504, 342] width 251 height 15
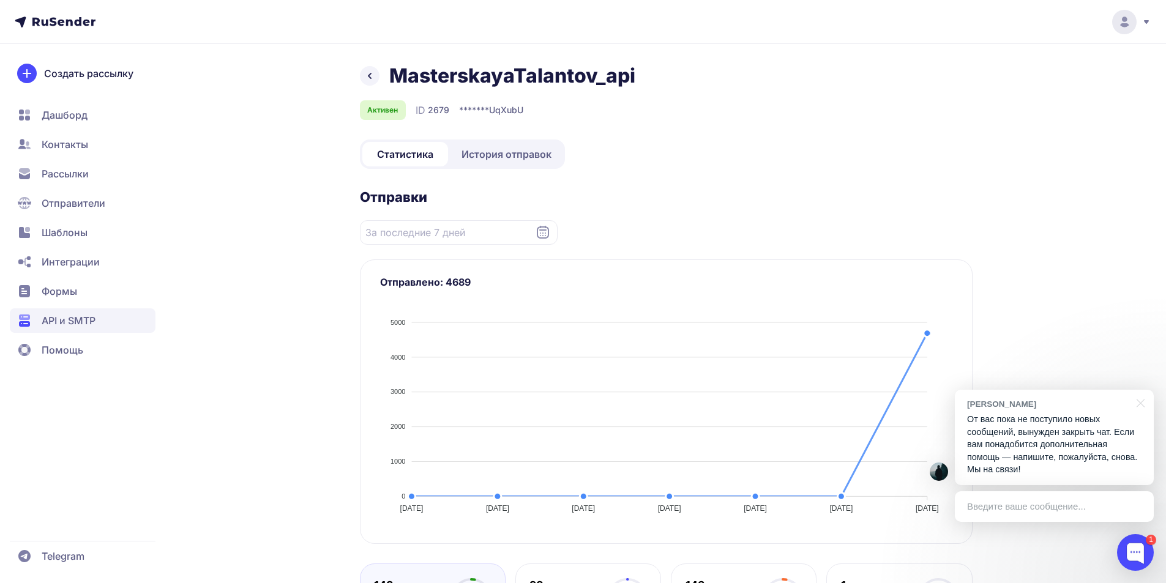
click at [369, 70] on icon at bounding box center [369, 76] width 15 height 15
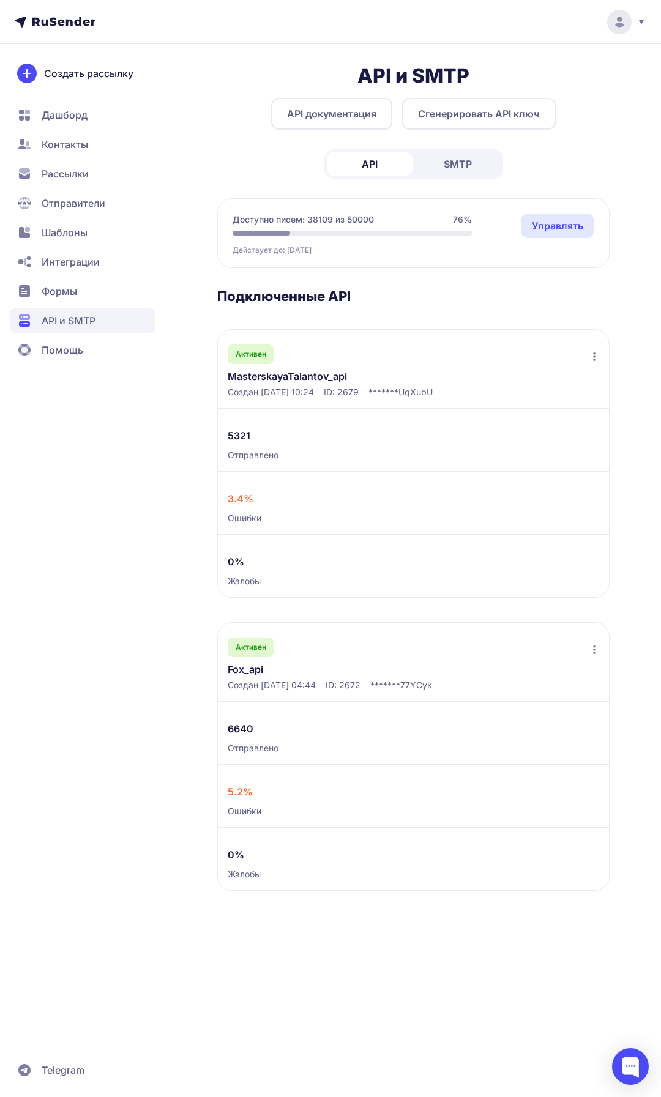
click at [344, 373] on link "MasterskayaTalantov_api" at bounding box center [323, 376] width 190 height 15
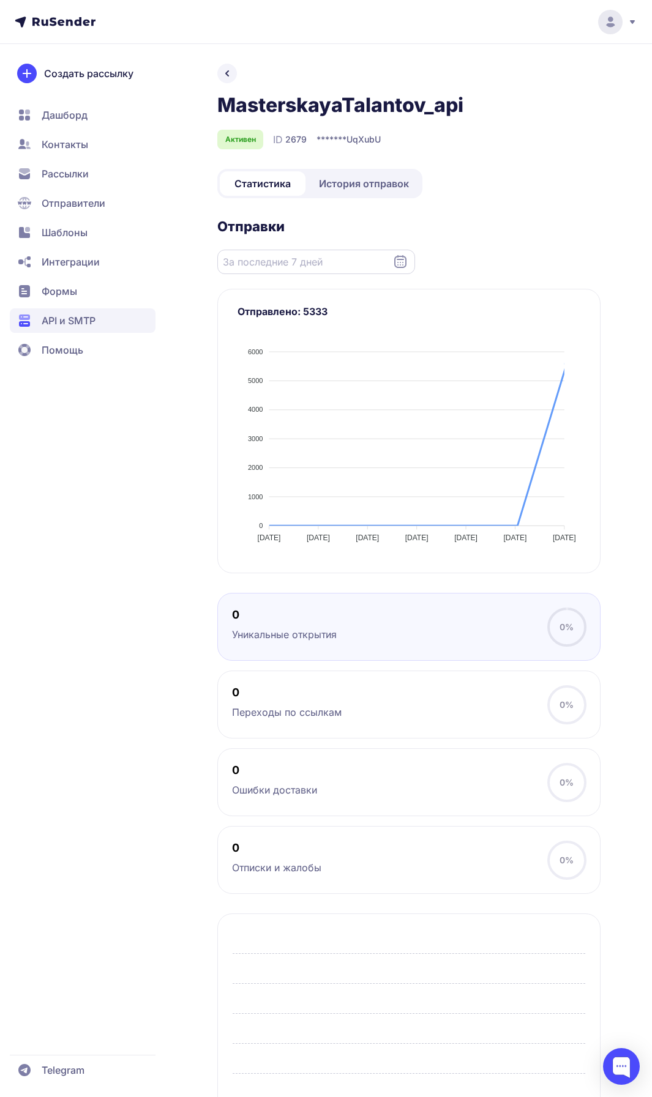
click at [310, 262] on input "Datepicker input" at bounding box center [316, 262] width 198 height 24
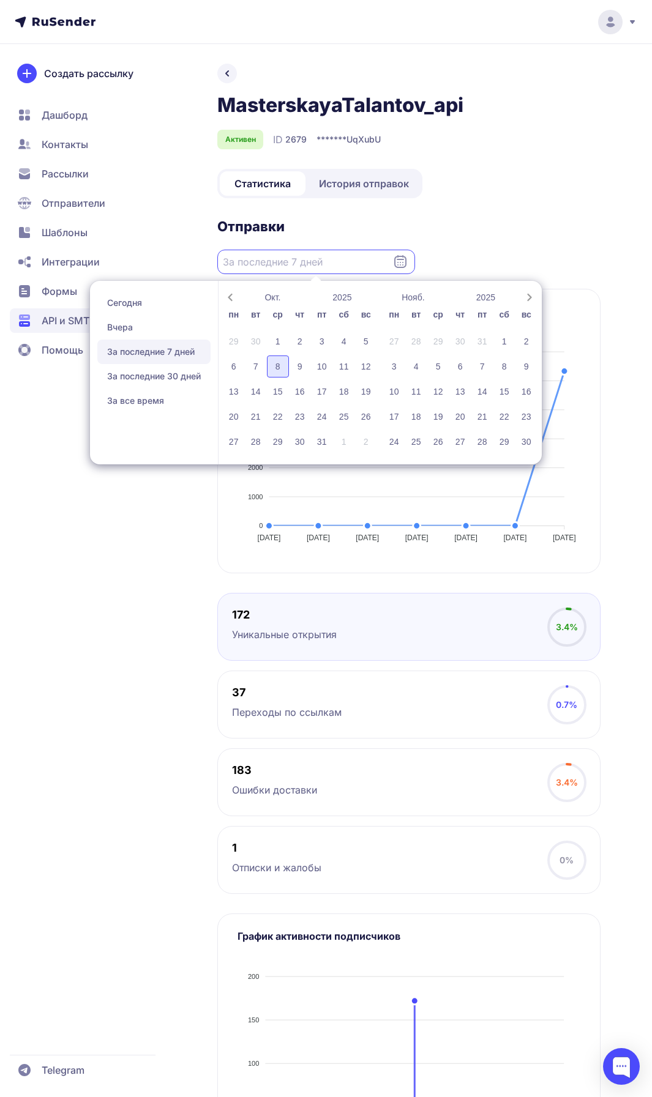
click at [283, 360] on div "8" at bounding box center [278, 366] width 22 height 22
click at [280, 371] on div "8" at bounding box center [278, 366] width 22 height 22
type input "08.10.2025 - 08.10.2025"
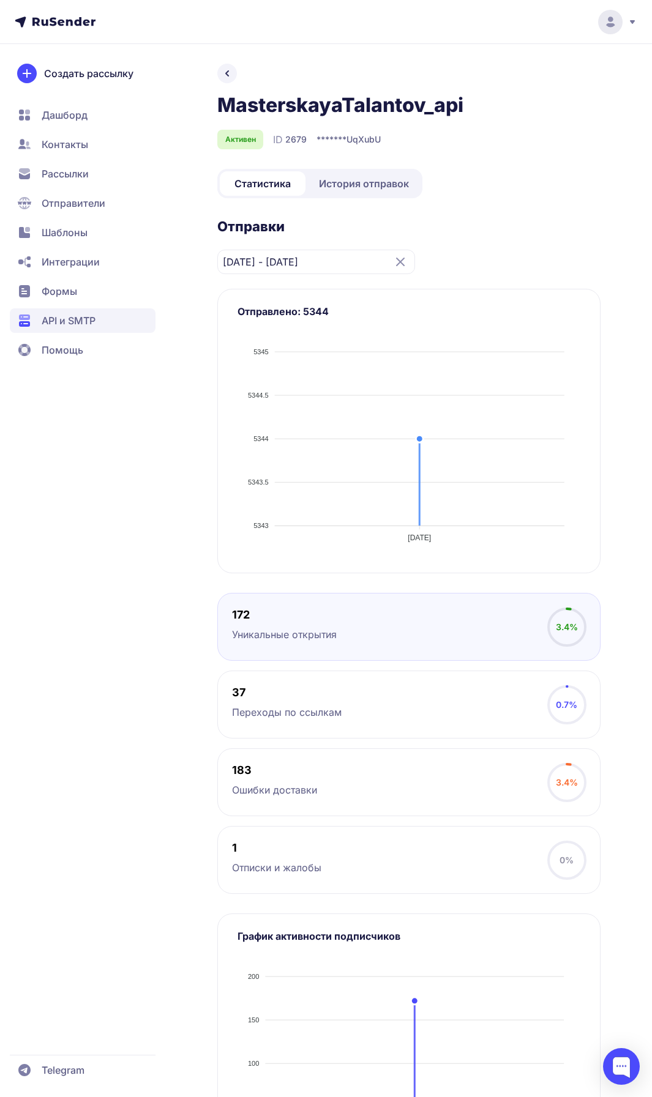
click at [350, 190] on span "История отправок" at bounding box center [364, 183] width 90 height 15
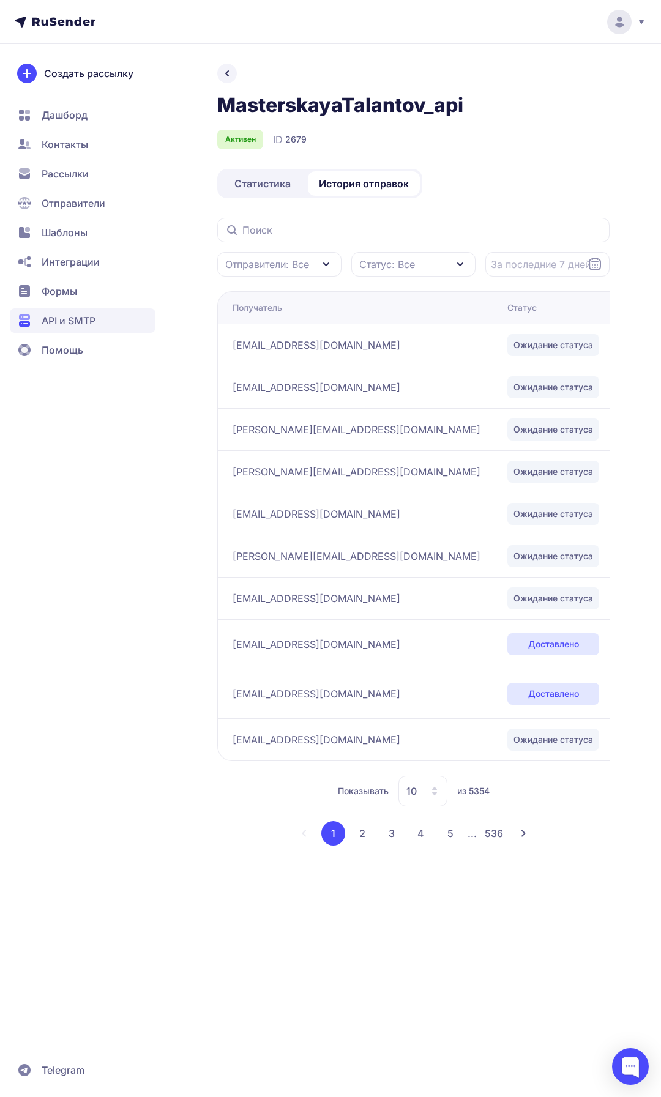
click at [366, 834] on button "2" at bounding box center [362, 833] width 24 height 24
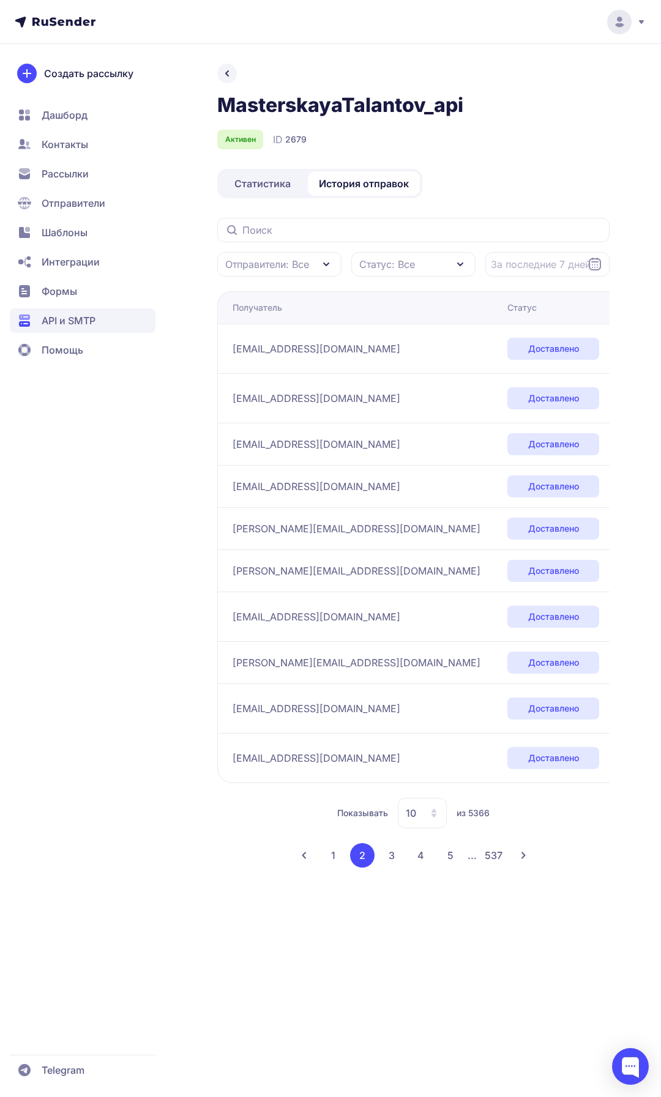
click at [396, 847] on button "3" at bounding box center [391, 855] width 24 height 24
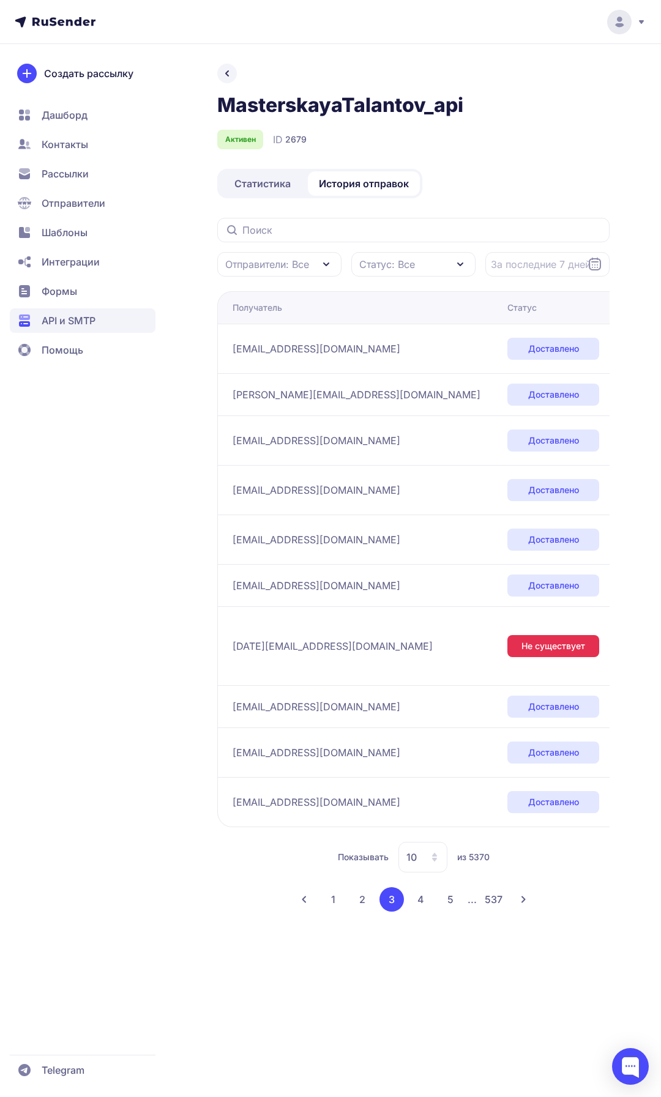
click at [419, 898] on button "4" at bounding box center [421, 899] width 24 height 24
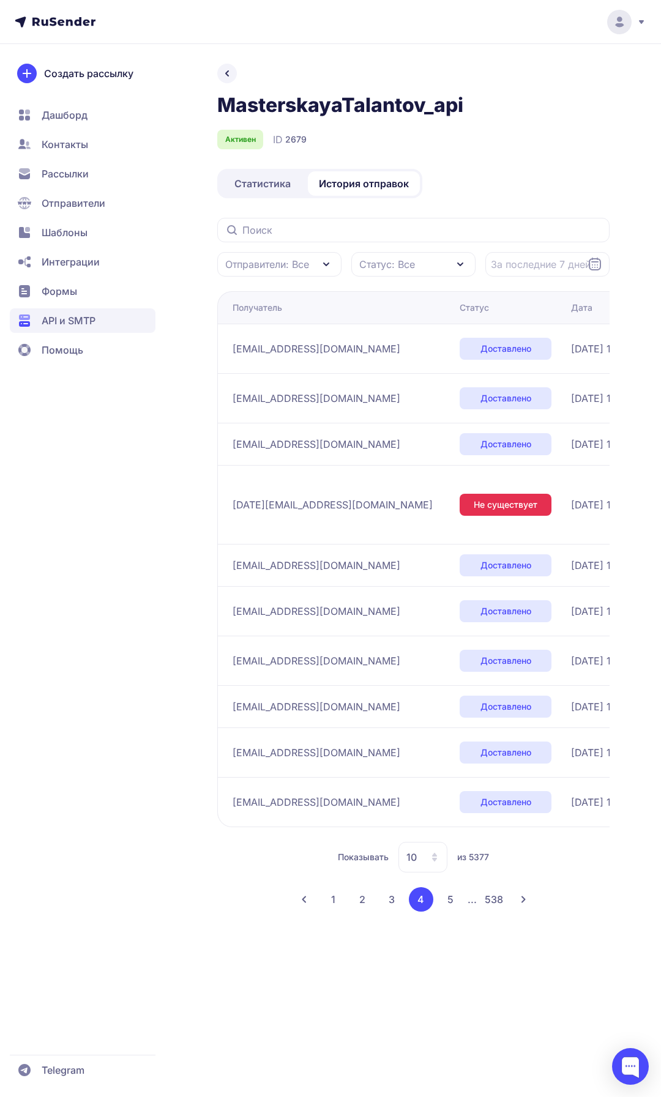
click at [452, 899] on button "5" at bounding box center [450, 899] width 24 height 24
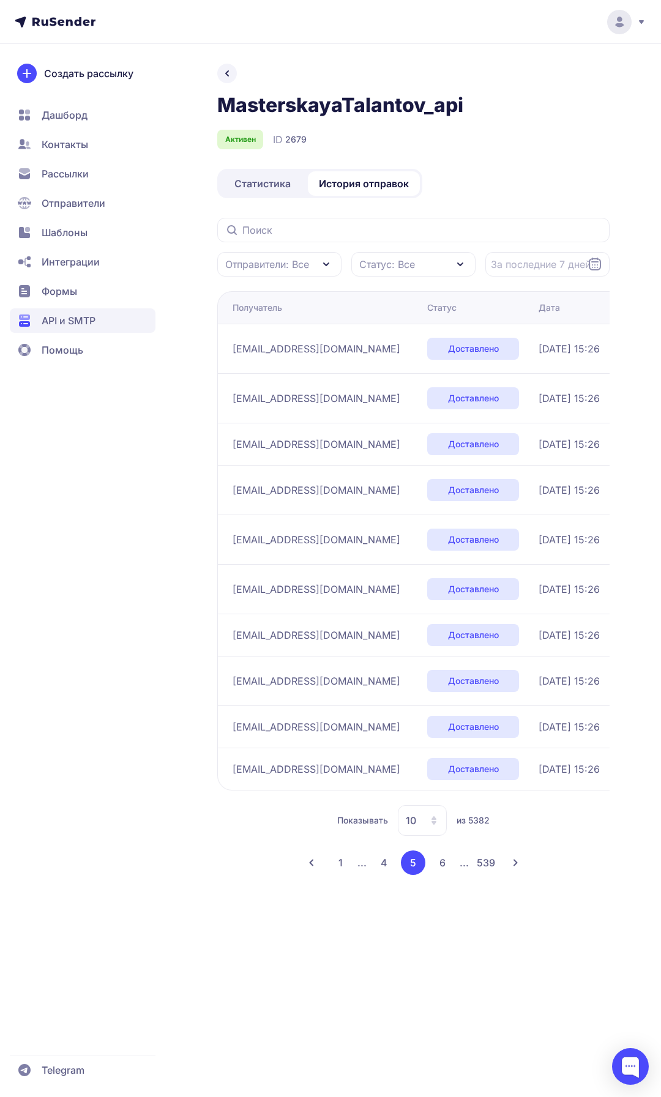
click at [442, 874] on button "6" at bounding box center [442, 862] width 24 height 24
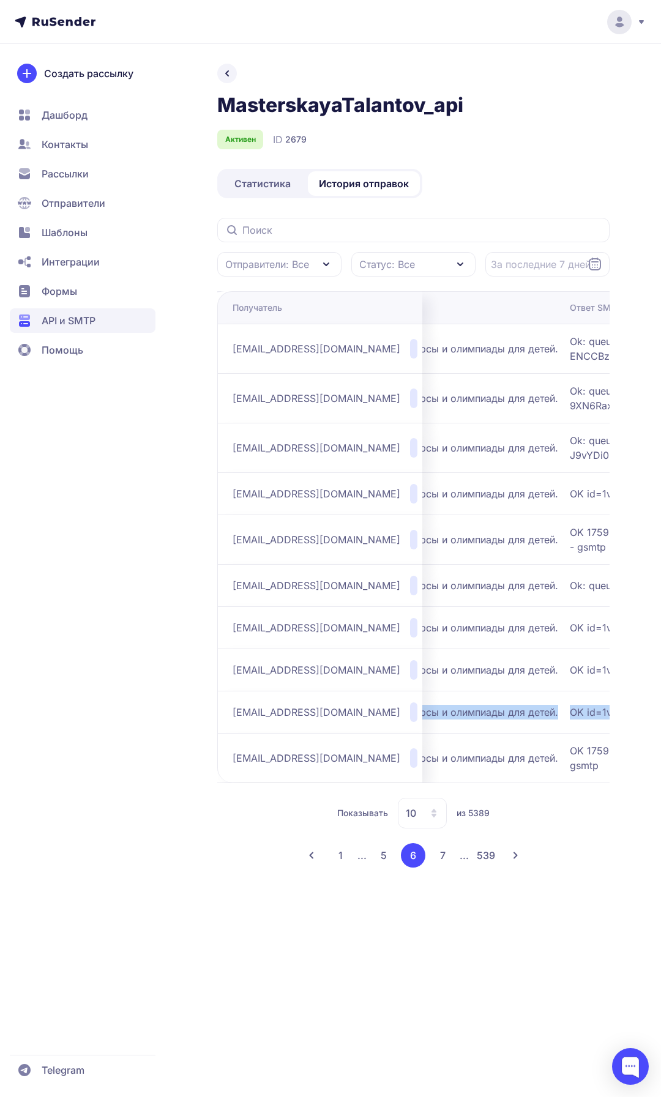
drag, startPoint x: 581, startPoint y: 717, endPoint x: 628, endPoint y: 710, distance: 47.6
click at [628, 710] on div "MasterskayaTalantov_api Активен ID 2679 Статистика История отправок Отправители…" at bounding box center [330, 480] width 661 height 833
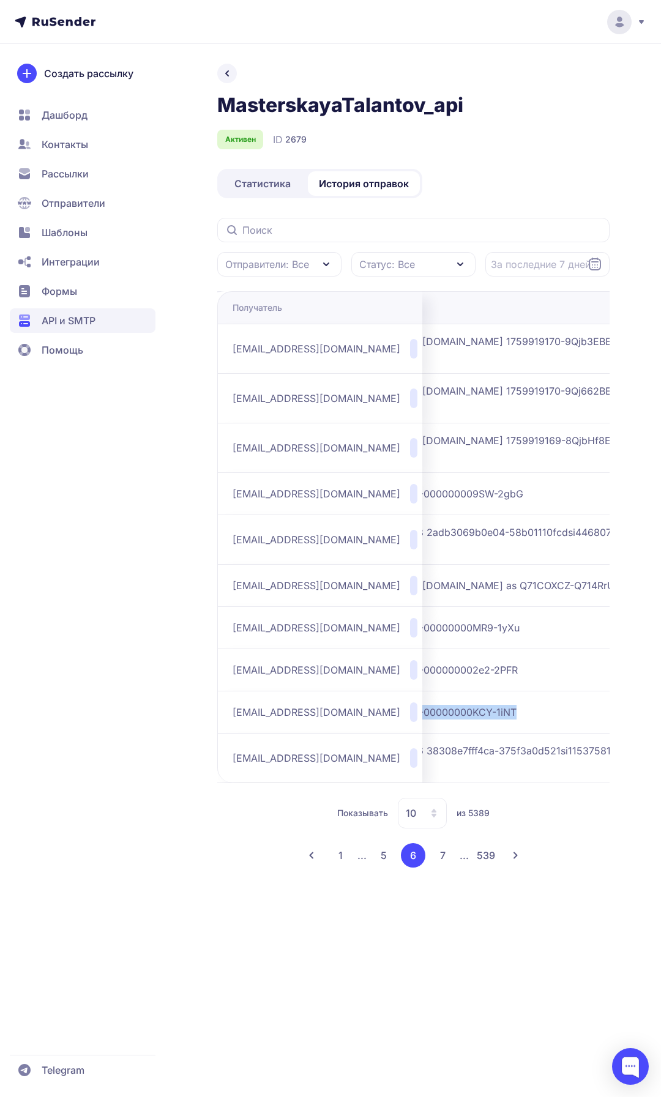
click at [524, 716] on span "OK id=1v6RN0-00000000KCY-1iNT" at bounding box center [504, 712] width 306 height 15
drag, startPoint x: 531, startPoint y: 718, endPoint x: 381, endPoint y: 721, distance: 149.9
click at [381, 721] on tr "bruzhinskaya68@mail.ru Доставлено 08.10.2025, 15:26 Здравствуй, золотая осень. …" at bounding box center [152, 712] width 1038 height 42
click at [444, 865] on button "7" at bounding box center [442, 855] width 24 height 24
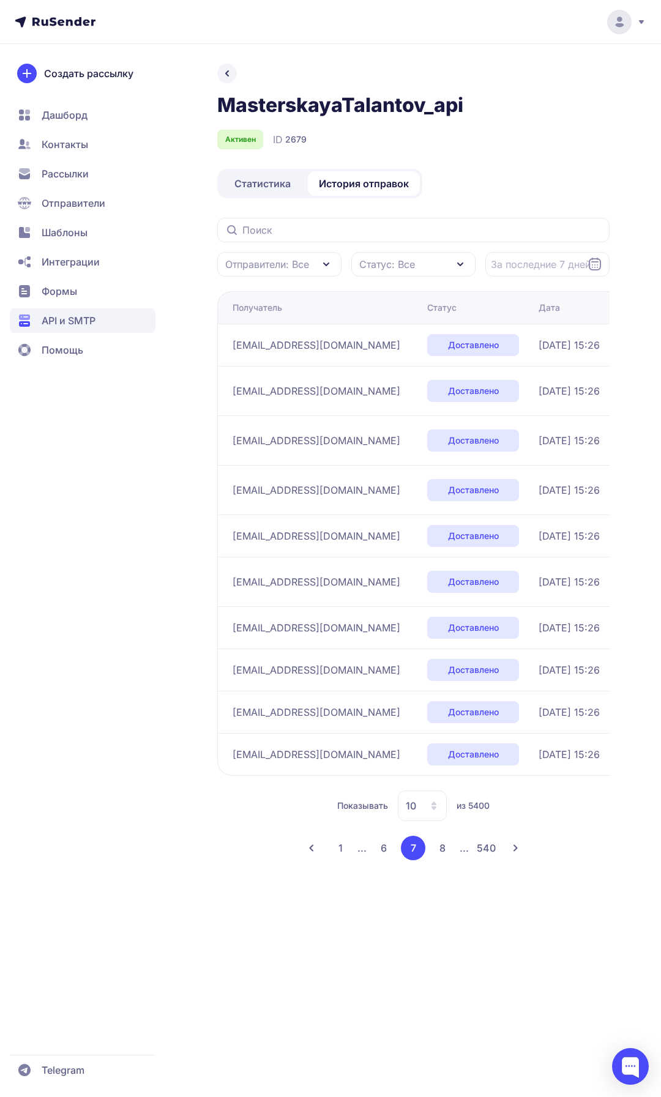
click at [448, 856] on button "8" at bounding box center [442, 848] width 24 height 24
